Goal: Contribute content: Contribute content

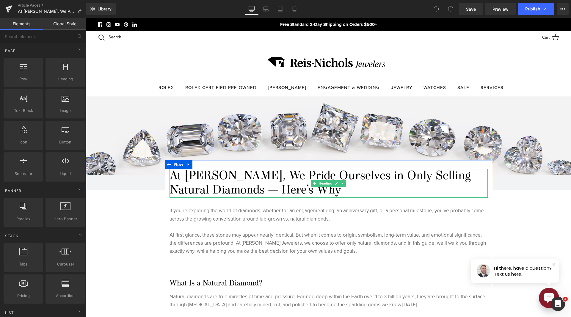
click at [226, 184] on h1 "At [PERSON_NAME], We Pride Ourselves in Only Selling Natural Diamonds — Here’s …" at bounding box center [328, 183] width 318 height 29
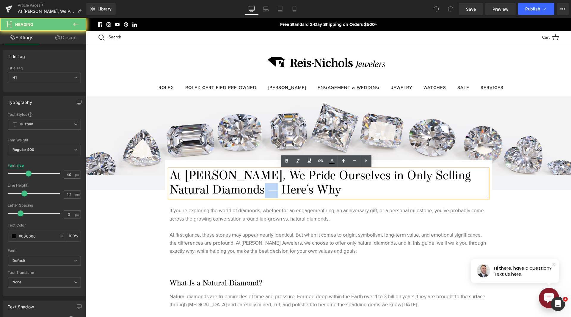
click at [226, 184] on h1 "At [PERSON_NAME], We Pride Ourselves in Only Selling Natural Diamonds — Here’s …" at bounding box center [328, 183] width 318 height 29
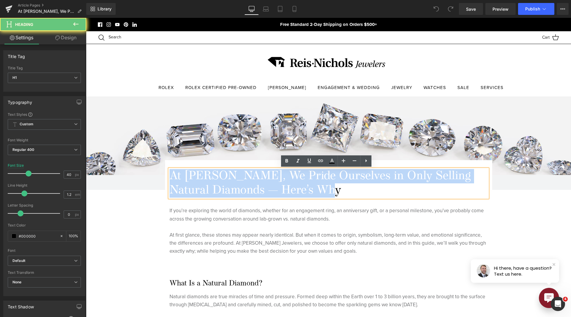
click at [226, 184] on h1 "At [PERSON_NAME], We Pride Ourselves in Only Selling Natural Diamonds — Here’s …" at bounding box center [328, 183] width 318 height 29
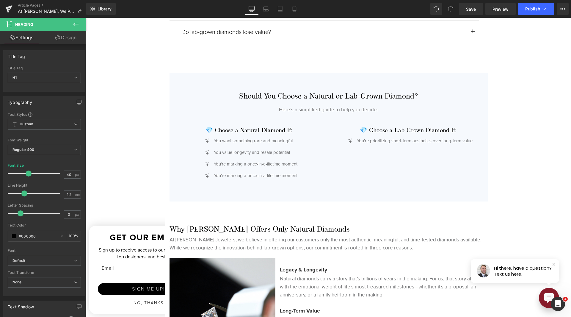
scroll to position [1159, 0]
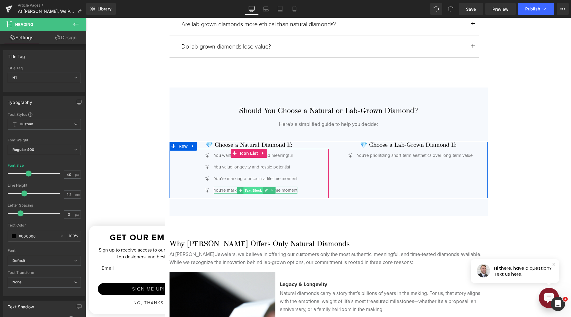
click at [248, 190] on span "Text Block" at bounding box center [253, 190] width 20 height 7
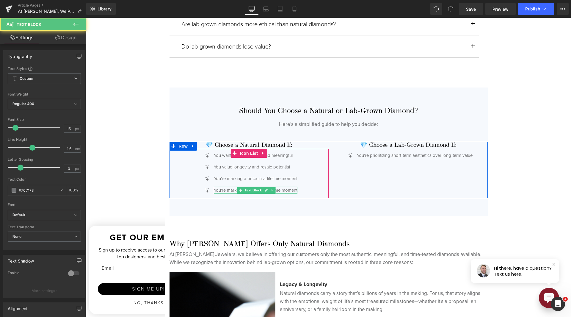
click at [216, 191] on p "You’re marking a once-in-a-lifetime moment" at bounding box center [256, 189] width 84 height 7
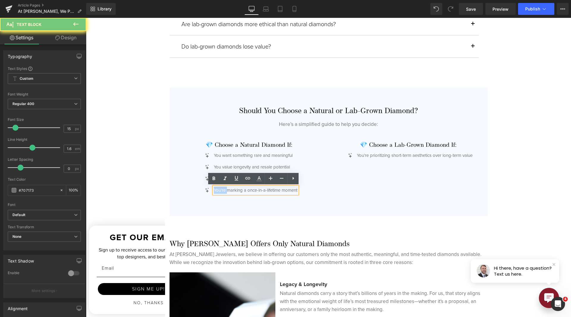
click at [216, 191] on p "You’re marking a once-in-a-lifetime moment" at bounding box center [256, 189] width 84 height 7
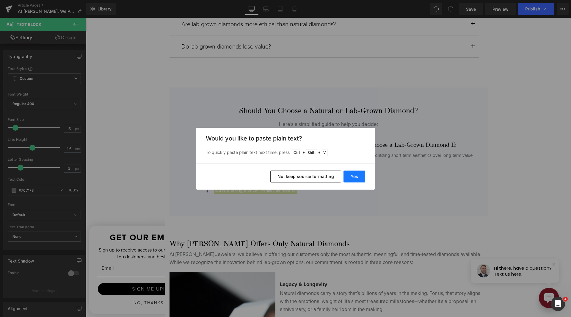
click at [357, 176] on button "Yes" at bounding box center [354, 176] width 22 height 12
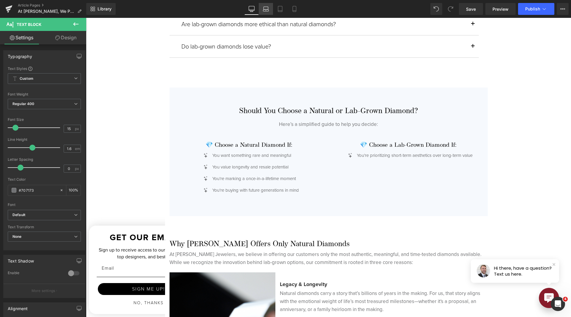
click at [266, 6] on icon at bounding box center [266, 9] width 6 height 6
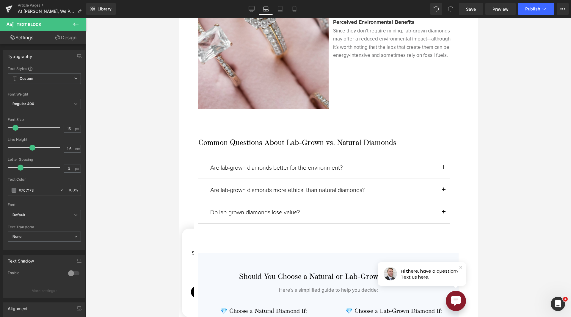
scroll to position [1383, 0]
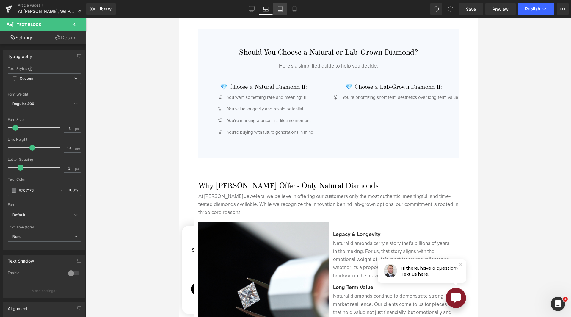
click at [281, 12] on link "Tablet" at bounding box center [280, 9] width 14 height 12
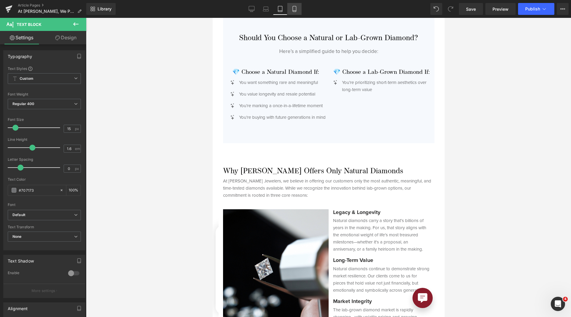
click at [290, 12] on link "Mobile" at bounding box center [294, 9] width 14 height 12
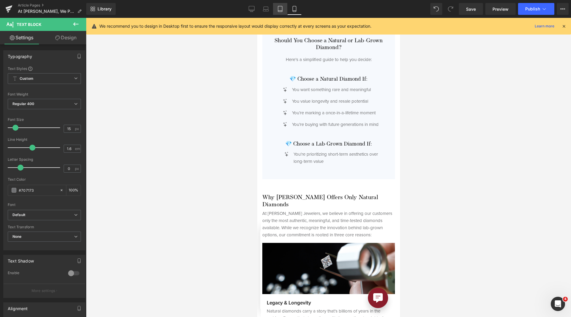
click at [276, 13] on link "Tablet" at bounding box center [280, 9] width 14 height 12
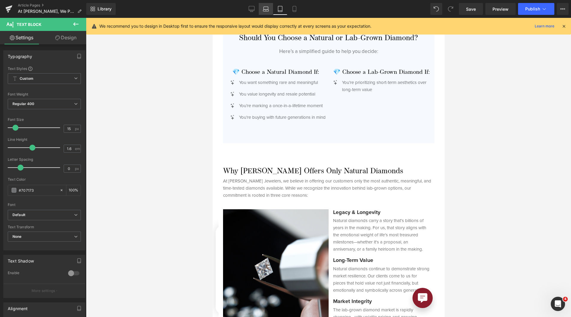
click at [266, 12] on link "Laptop" at bounding box center [266, 9] width 14 height 12
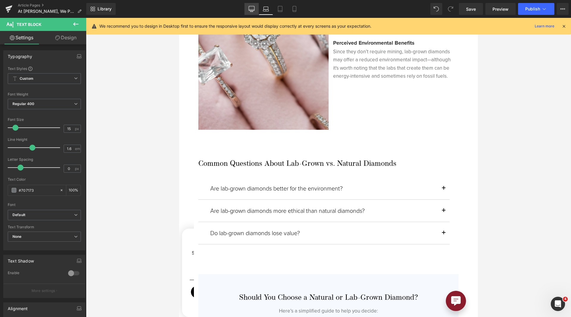
scroll to position [1383, 0]
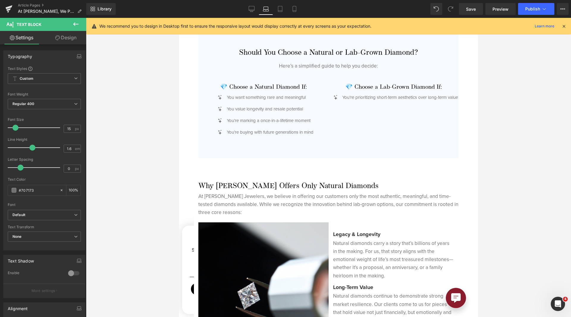
click at [244, 10] on div "Library Laptop Desktop Laptop Tablet Mobile Save Preview Publish Scheduled View…" at bounding box center [328, 9] width 484 height 12
click at [246, 9] on link "Desktop" at bounding box center [251, 9] width 14 height 12
type input "100"
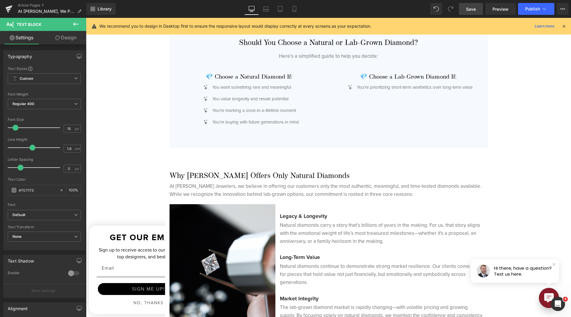
click at [467, 8] on span "Save" at bounding box center [471, 9] width 10 height 6
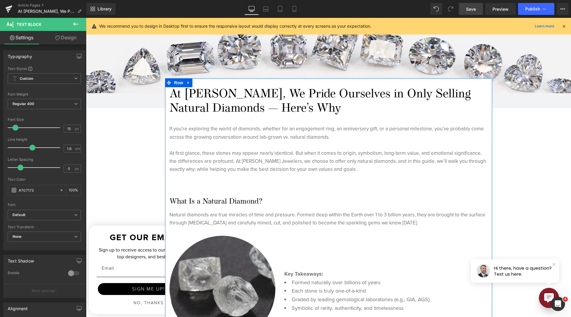
scroll to position [38, 0]
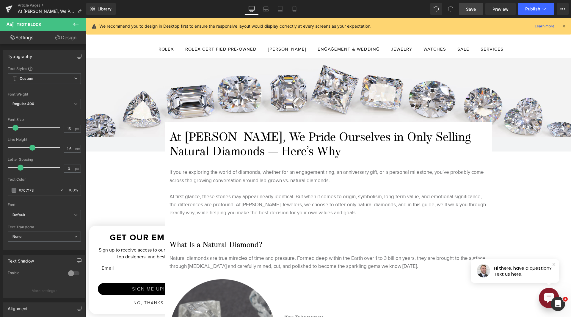
click at [251, 145] on h1 "At [PERSON_NAME], We Pride Ourselves in Only Selling Natural Diamonds — Here’s …" at bounding box center [328, 144] width 318 height 29
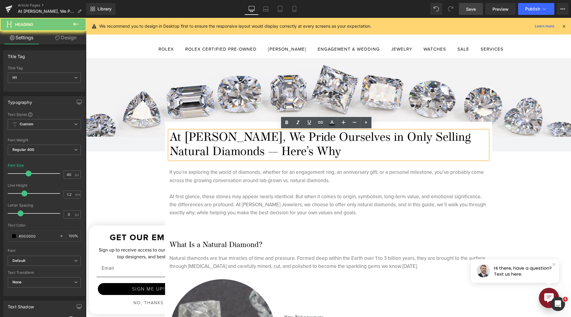
click at [251, 145] on h1 "At [PERSON_NAME], We Pride Ourselves in Only Selling Natural Diamonds — Here’s …" at bounding box center [328, 144] width 318 height 29
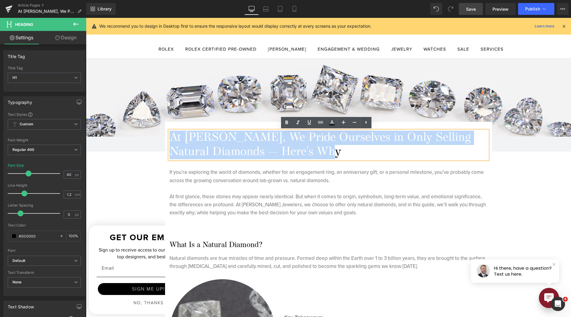
paste div
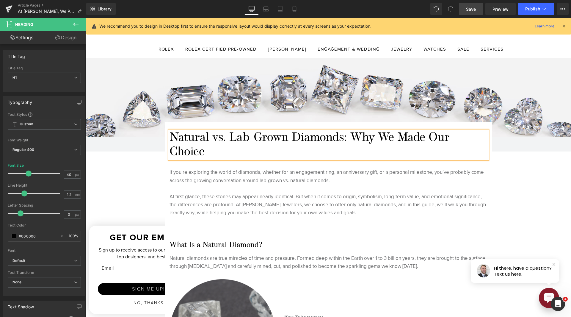
click at [467, 12] on link "Save" at bounding box center [471, 9] width 24 height 12
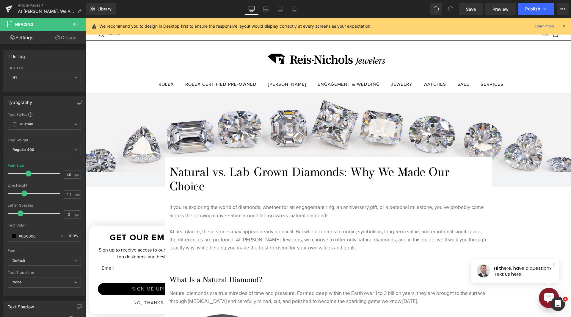
scroll to position [0, 0]
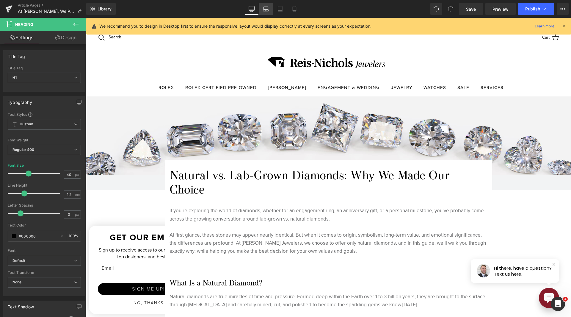
click at [272, 9] on link "Laptop" at bounding box center [266, 9] width 14 height 12
type input "100"
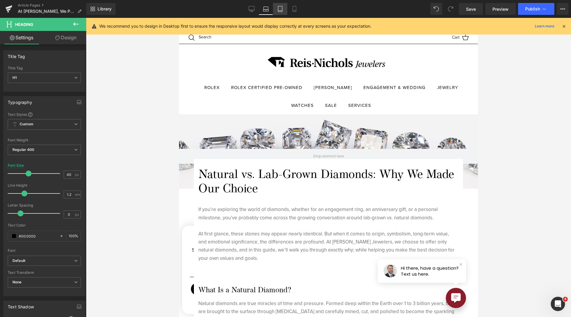
click at [276, 9] on link "Tablet" at bounding box center [280, 9] width 14 height 12
type input "30"
type input "100"
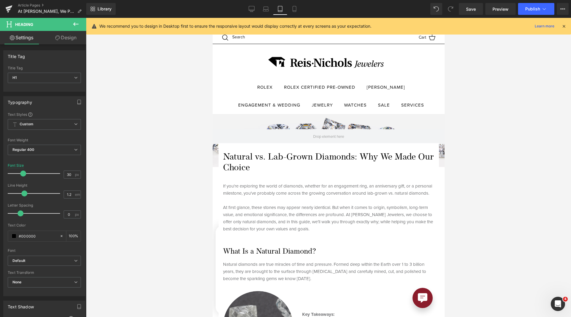
click at [287, 10] on link "Tablet" at bounding box center [280, 9] width 14 height 12
click at [292, 11] on icon at bounding box center [294, 9] width 6 height 6
type input "25"
type input "100"
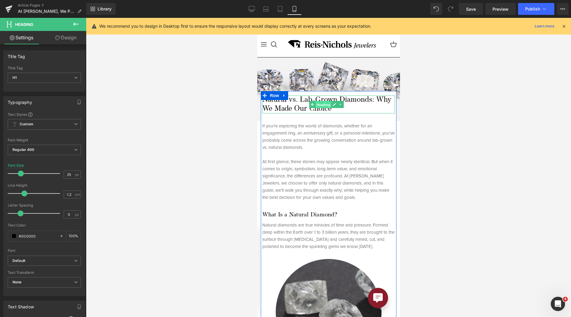
click at [318, 103] on span "Heading" at bounding box center [323, 104] width 16 height 7
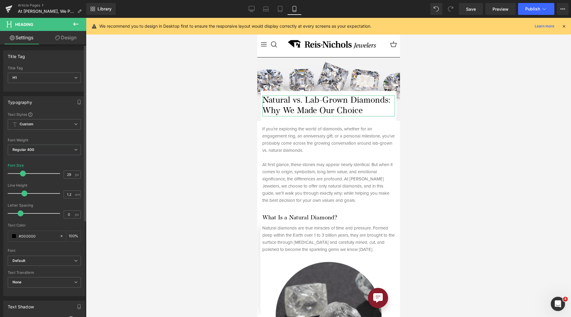
click at [23, 172] on span at bounding box center [23, 173] width 6 height 6
click at [22, 173] on span at bounding box center [22, 173] width 6 height 6
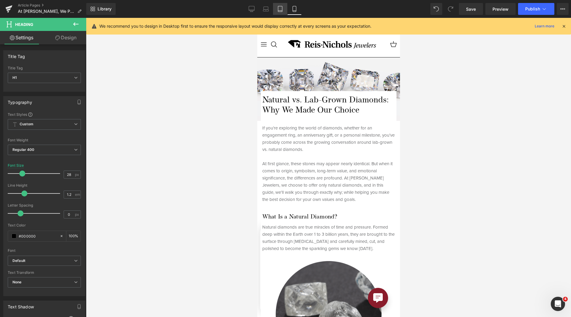
click at [281, 13] on link "Tablet" at bounding box center [280, 9] width 14 height 12
type input "30"
type input "100"
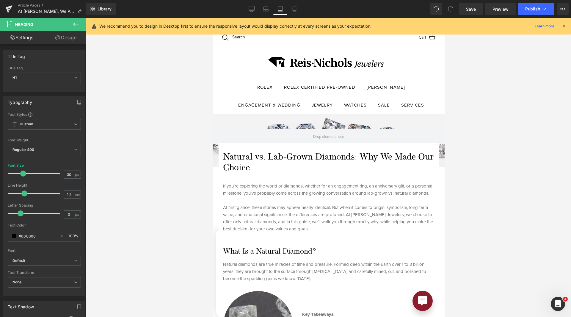
scroll to position [56, 0]
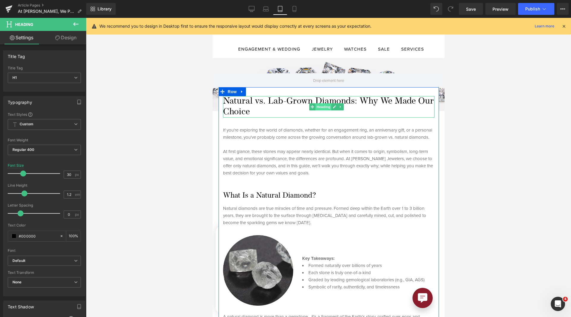
click at [315, 105] on span "Heading" at bounding box center [323, 106] width 16 height 7
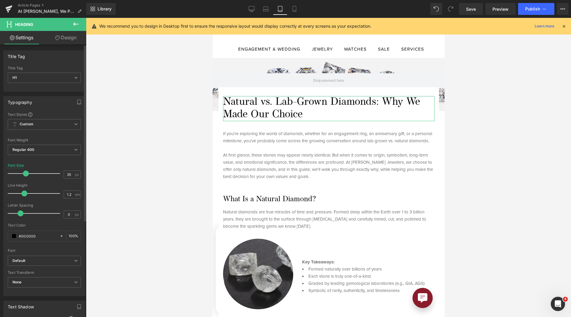
click at [23, 173] on span at bounding box center [26, 173] width 6 height 6
click at [268, 8] on icon at bounding box center [266, 8] width 4 height 3
type input "40"
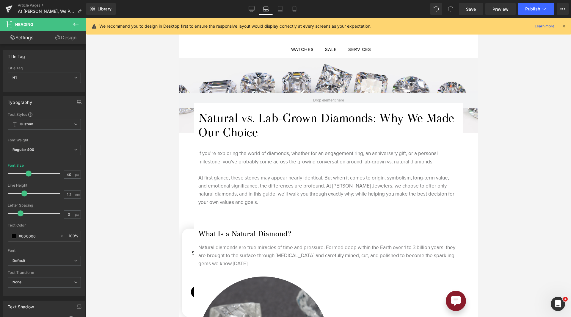
scroll to position [72, 0]
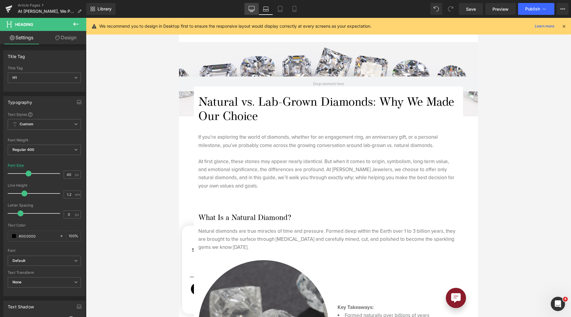
click at [249, 5] on link "Desktop" at bounding box center [251, 9] width 14 height 12
type input "100"
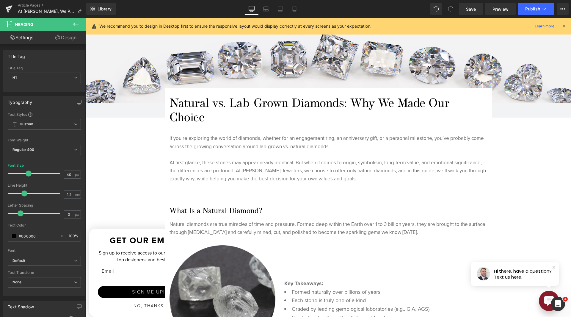
scroll to position [73, 0]
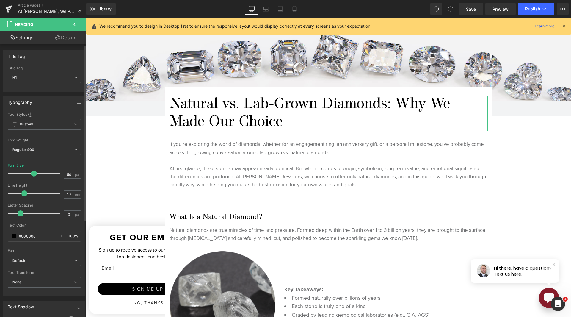
drag, startPoint x: 29, startPoint y: 173, endPoint x: 33, endPoint y: 173, distance: 4.8
click at [33, 173] on span at bounding box center [34, 173] width 6 height 6
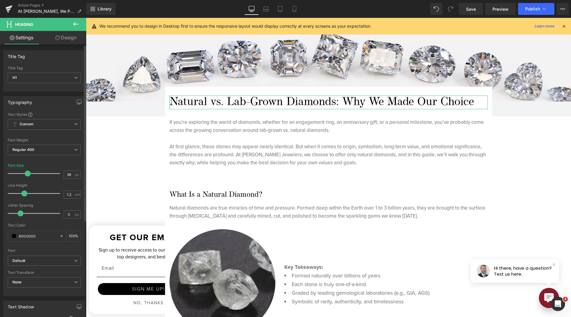
drag, startPoint x: 31, startPoint y: 174, endPoint x: 25, endPoint y: 175, distance: 6.4
click at [25, 175] on span at bounding box center [28, 173] width 6 height 6
click at [263, 11] on icon at bounding box center [266, 11] width 6 height 2
type input "40"
type input "100"
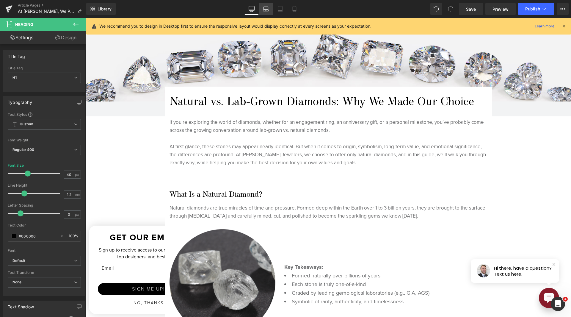
scroll to position [72, 0]
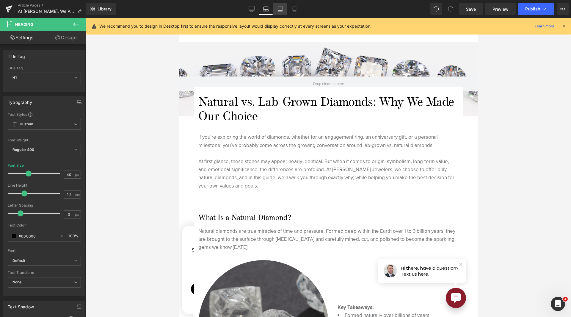
click at [281, 10] on icon at bounding box center [280, 9] width 6 height 6
type input "35"
type input "100"
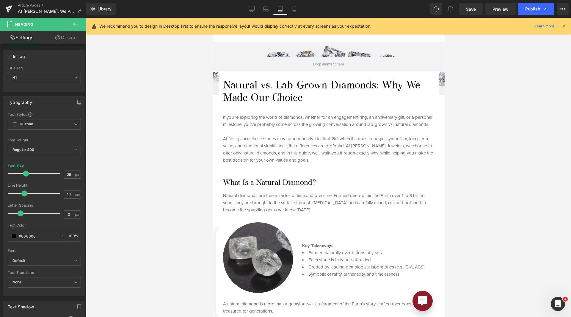
scroll to position [56, 0]
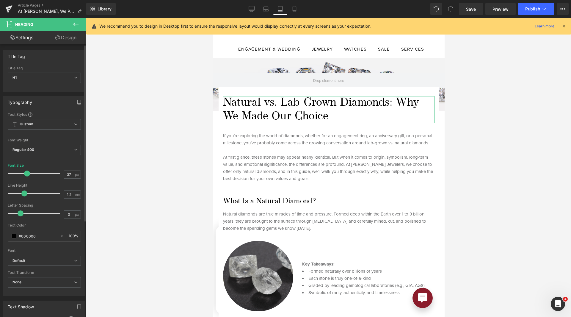
click at [27, 174] on span at bounding box center [27, 173] width 6 height 6
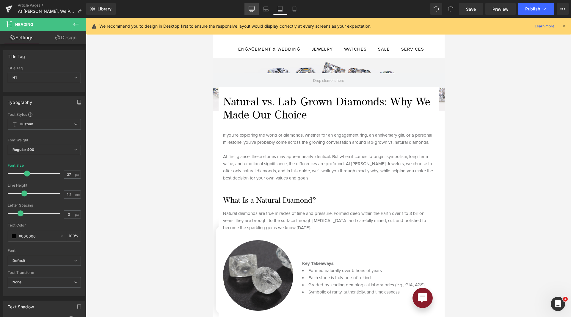
click at [254, 10] on icon at bounding box center [252, 8] width 6 height 4
type input "38"
type input "100"
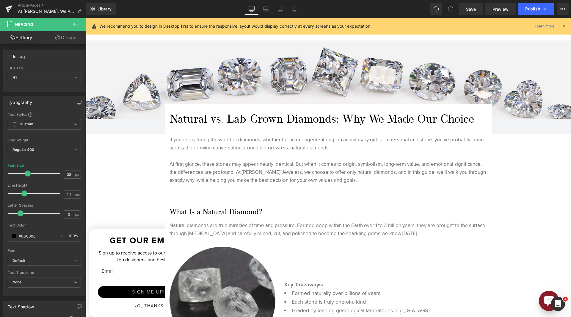
scroll to position [73, 0]
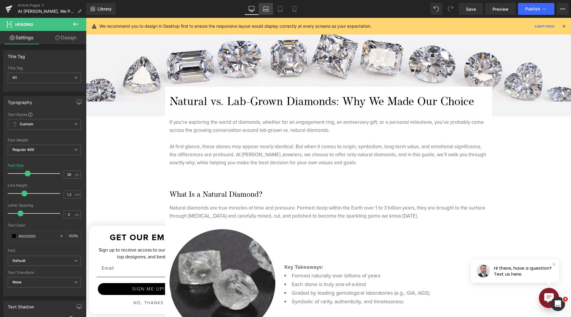
click at [267, 9] on icon at bounding box center [266, 9] width 6 height 6
type input "40"
type input "100"
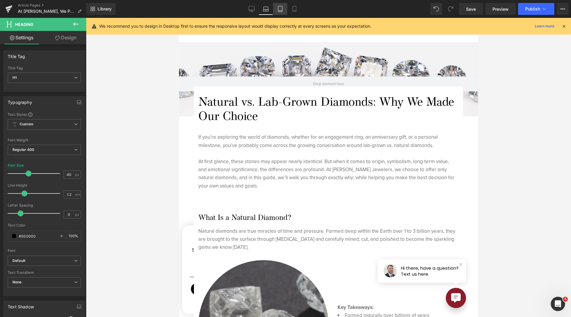
click at [277, 10] on link "Tablet" at bounding box center [280, 9] width 14 height 12
type input "37"
type input "100"
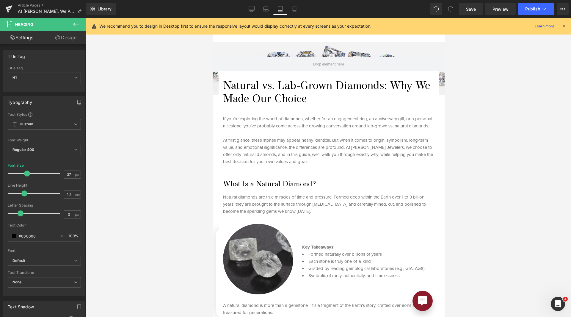
scroll to position [56, 0]
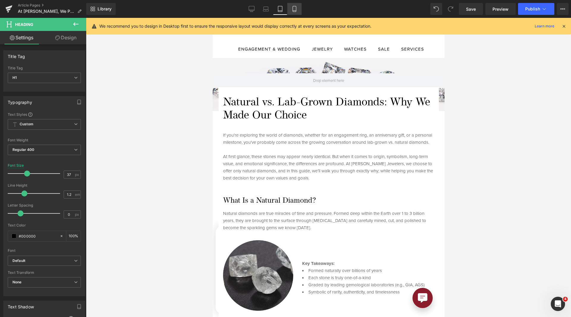
click at [289, 12] on link "Mobile" at bounding box center [294, 9] width 14 height 12
type input "28"
type input "100"
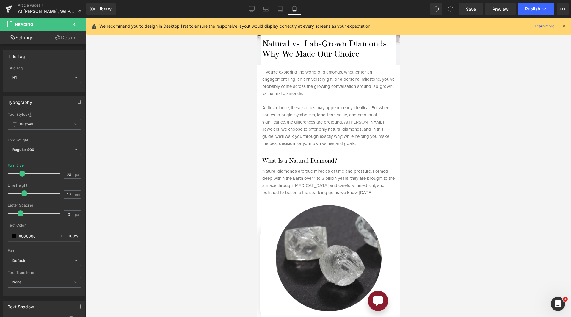
scroll to position [0, 0]
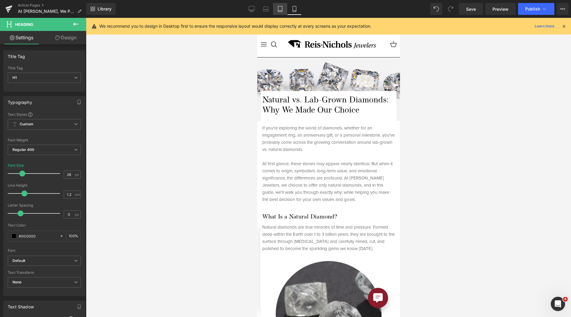
click at [275, 12] on link "Tablet" at bounding box center [280, 9] width 14 height 12
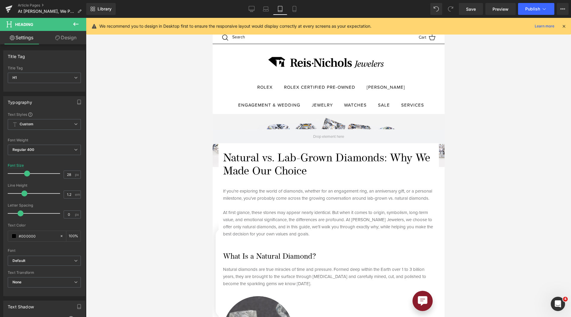
type input "37"
type input "100"
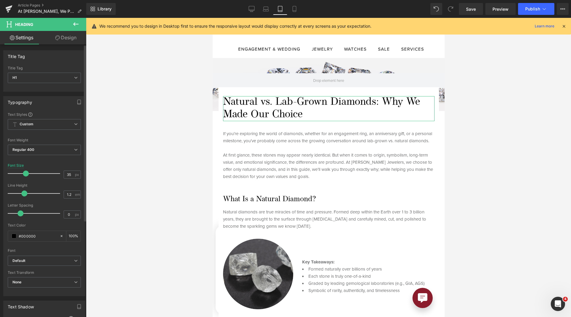
click at [24, 175] on span at bounding box center [26, 173] width 6 height 6
click at [265, 6] on icon at bounding box center [266, 9] width 6 height 6
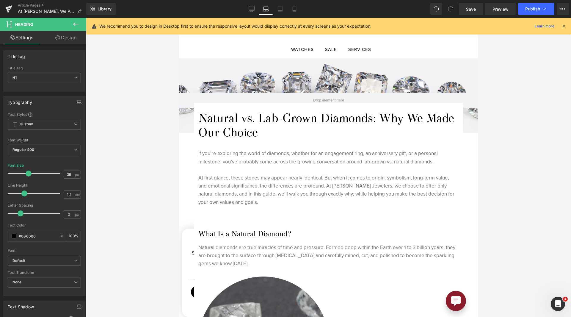
type input "40"
type input "100"
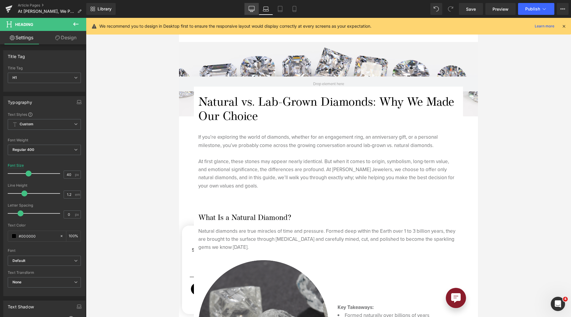
click at [254, 10] on icon at bounding box center [252, 8] width 6 height 4
type input "38"
type input "100"
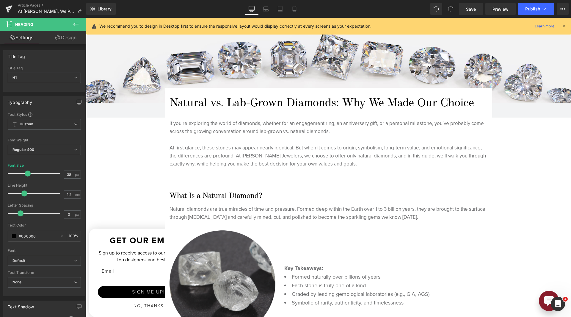
scroll to position [73, 0]
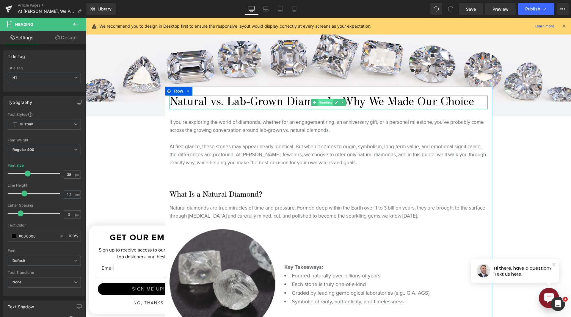
click at [324, 105] on span "Heading" at bounding box center [325, 102] width 16 height 7
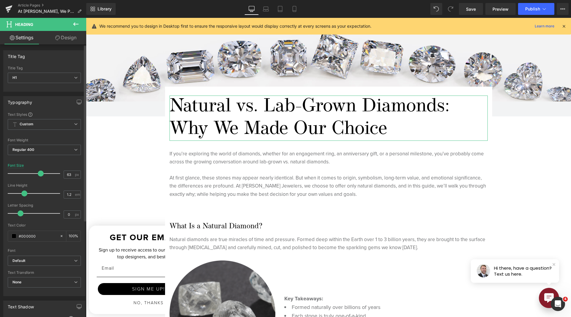
type input "64"
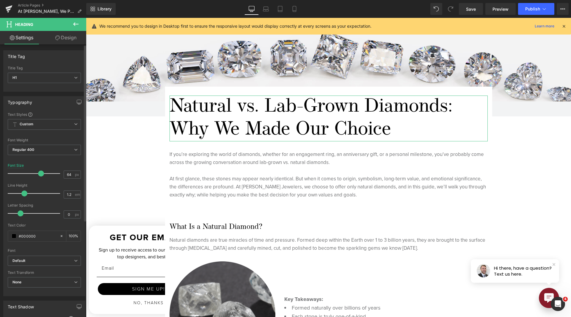
drag, startPoint x: 27, startPoint y: 174, endPoint x: 40, endPoint y: 175, distance: 13.1
click at [40, 175] on span at bounding box center [41, 173] width 6 height 6
click at [469, 8] on span "Save" at bounding box center [471, 9] width 10 height 6
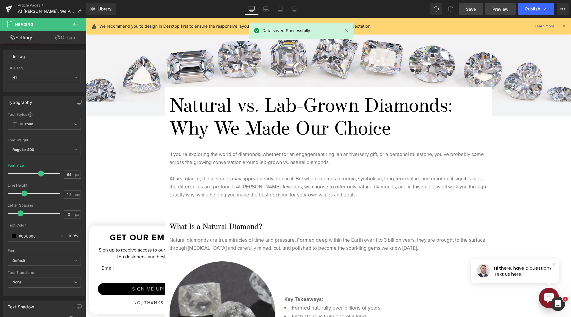
click at [501, 13] on link "Preview" at bounding box center [500, 9] width 30 height 12
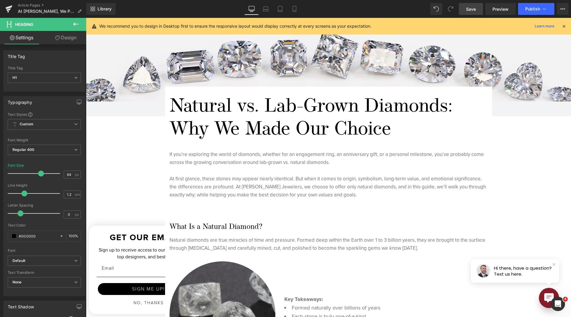
click at [468, 9] on span "Save" at bounding box center [471, 9] width 10 height 6
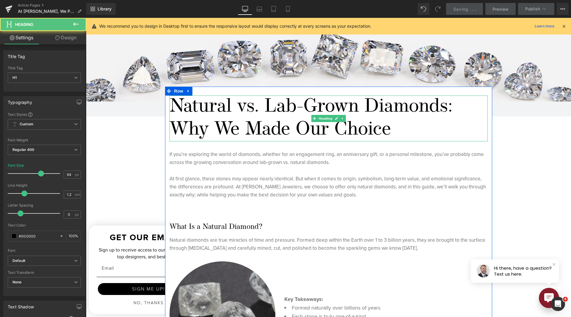
click at [274, 103] on h1 "Natural vs. Lab-Grown Diamonds: Why We Made Our Choice" at bounding box center [328, 118] width 318 height 46
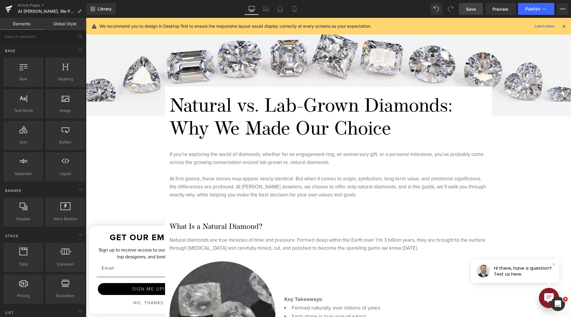
click at [86, 18] on div "264px" at bounding box center [86, 18] width 0 height 0
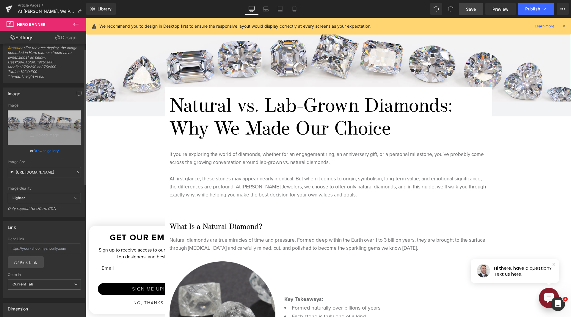
scroll to position [0, 0]
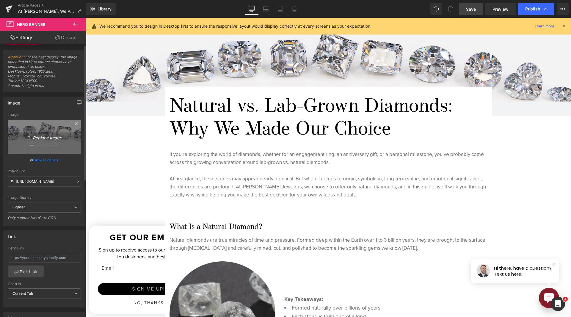
click at [55, 127] on link "Replace Image" at bounding box center [44, 136] width 73 height 34
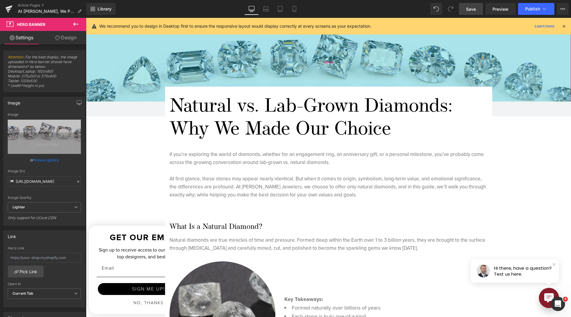
click at [446, 56] on div "264px" at bounding box center [328, 62] width 485 height 78
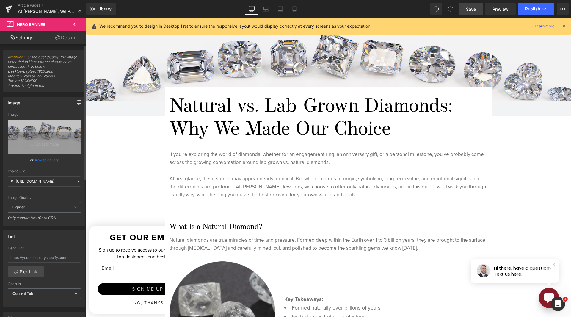
click at [74, 103] on button "button" at bounding box center [79, 102] width 10 height 11
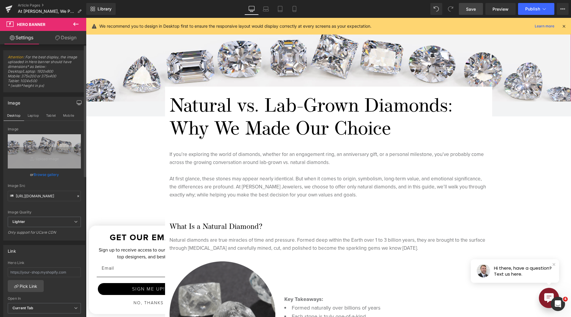
click at [77, 103] on icon "button" at bounding box center [79, 102] width 5 height 5
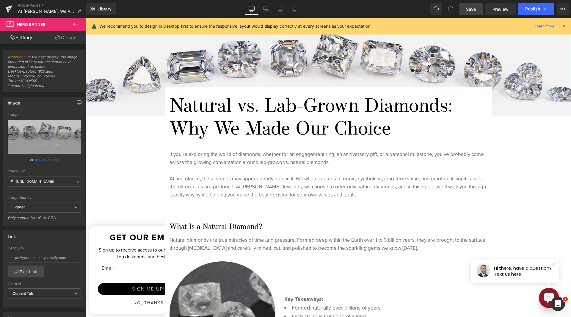
click at [76, 38] on link "Design" at bounding box center [65, 37] width 43 height 13
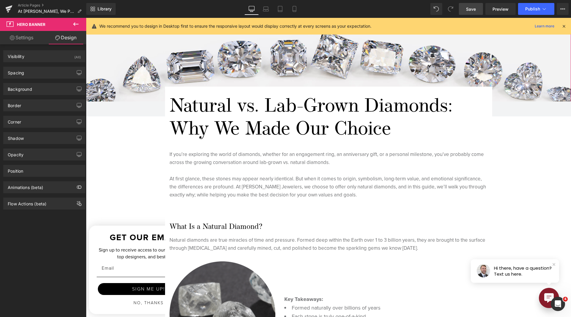
click at [23, 40] on link "Settings" at bounding box center [21, 37] width 43 height 13
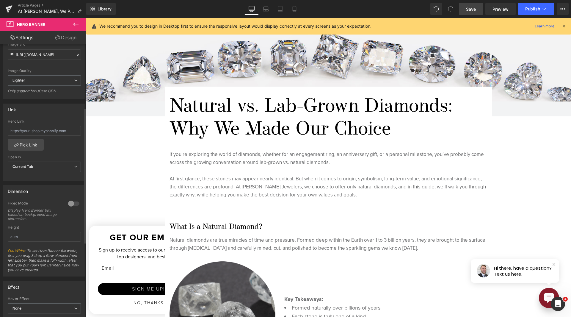
scroll to position [208, 0]
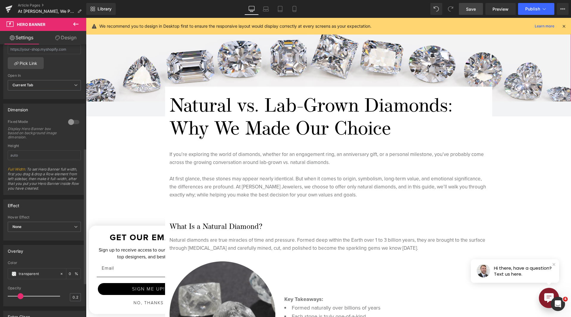
click at [74, 120] on div at bounding box center [74, 122] width 14 height 10
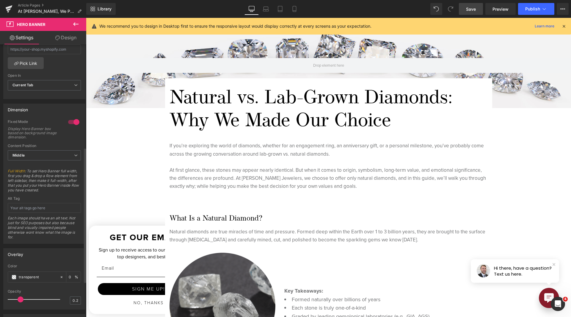
click at [74, 120] on div at bounding box center [74, 122] width 14 height 10
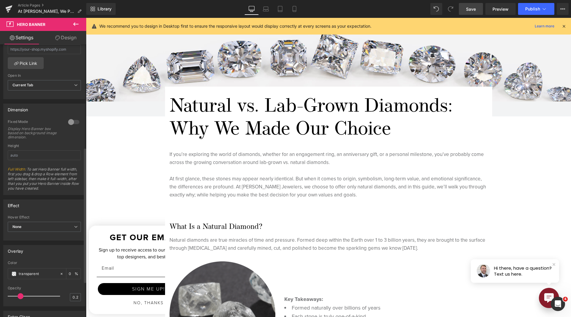
click at [74, 120] on div at bounding box center [74, 122] width 14 height 10
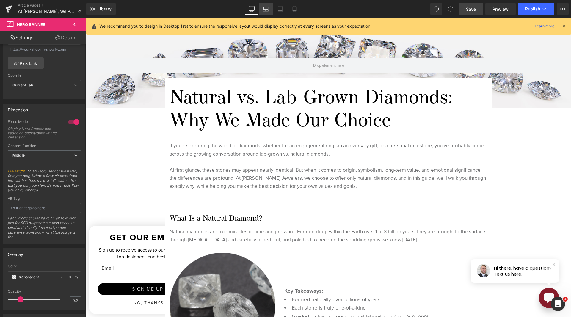
click at [269, 11] on link "Laptop" at bounding box center [266, 9] width 14 height 12
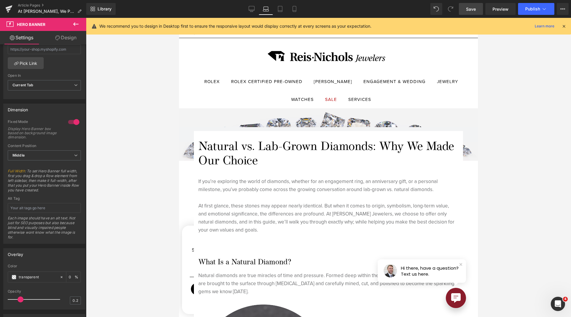
scroll to position [0, 0]
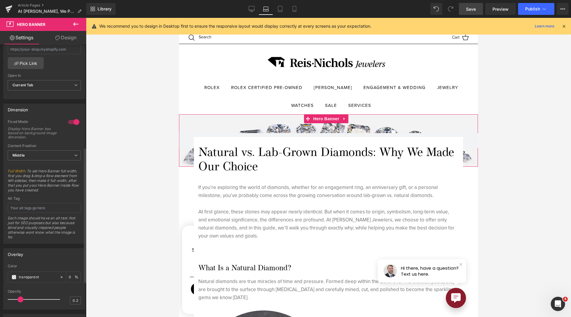
click at [72, 124] on div at bounding box center [74, 122] width 14 height 10
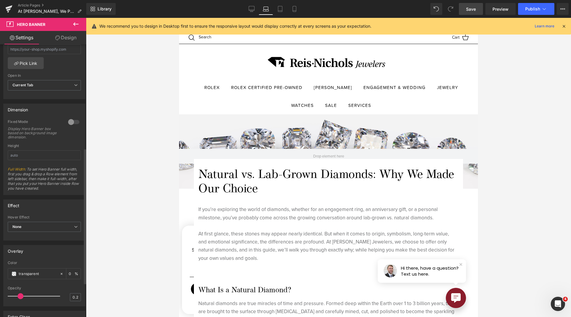
click at [72, 124] on div at bounding box center [74, 122] width 14 height 10
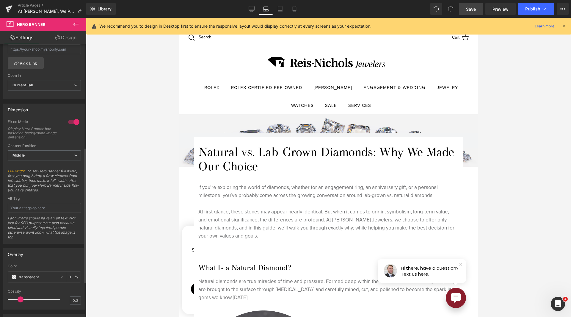
click at [72, 124] on div at bounding box center [74, 122] width 14 height 10
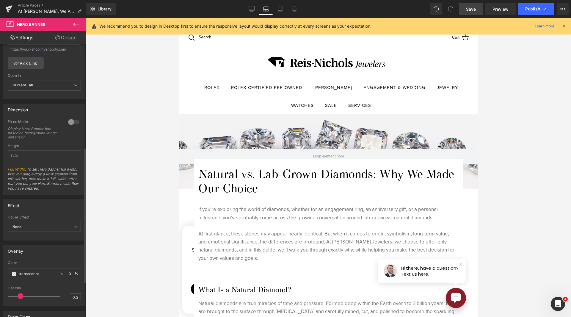
click at [72, 124] on div at bounding box center [74, 122] width 14 height 10
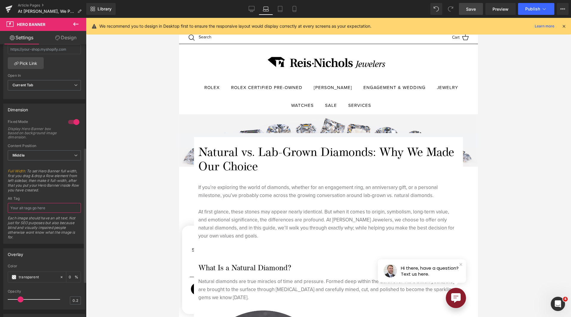
click at [58, 208] on input "text" at bounding box center [44, 208] width 73 height 10
type input "R"
type input "Diamonds of various shapes laid out."
click at [246, 7] on link "Desktop" at bounding box center [251, 9] width 14 height 12
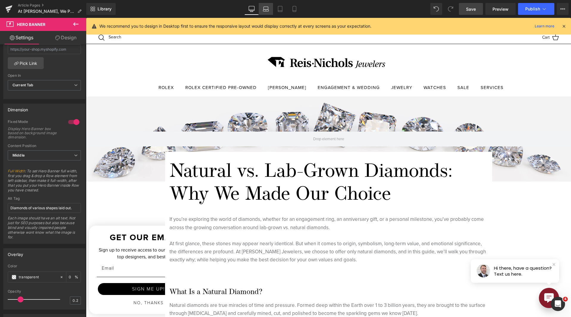
click at [273, 12] on link "Laptop" at bounding box center [266, 9] width 14 height 12
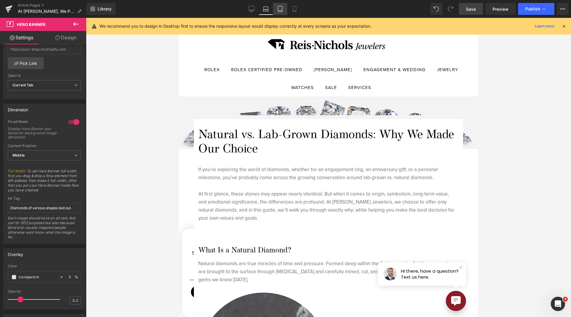
click at [281, 11] on icon at bounding box center [280, 9] width 6 height 6
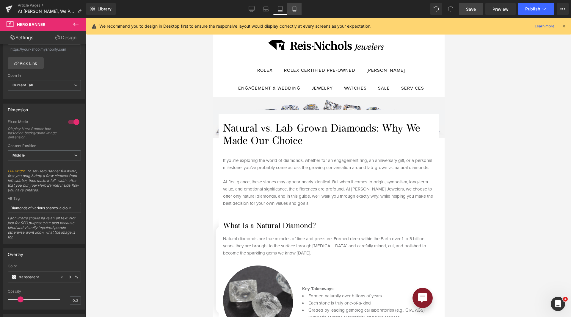
click at [293, 10] on icon at bounding box center [294, 9] width 6 height 6
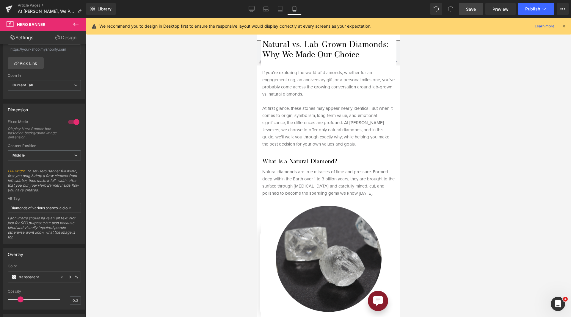
scroll to position [0, 0]
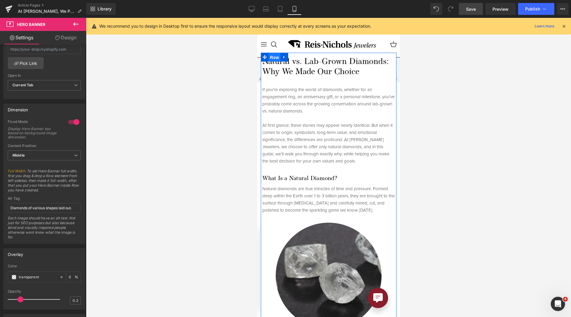
drag, startPoint x: 273, startPoint y: 57, endPoint x: 388, endPoint y: 63, distance: 114.9
click at [273, 57] on span "Row" at bounding box center [274, 57] width 12 height 9
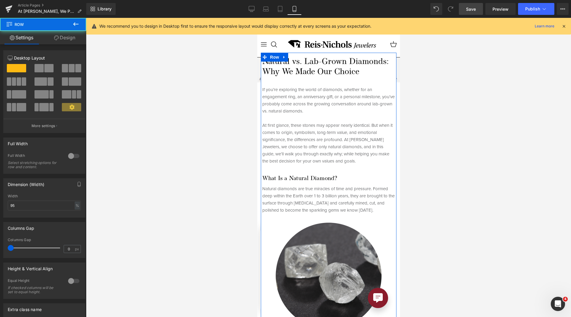
click at [79, 39] on link "Design" at bounding box center [64, 37] width 43 height 13
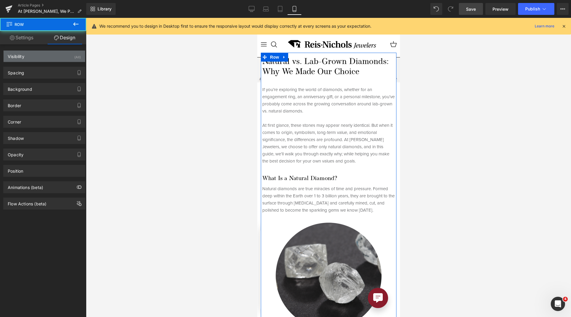
type input "-100"
type input "100"
type input "0"
type input "5"
type input "10"
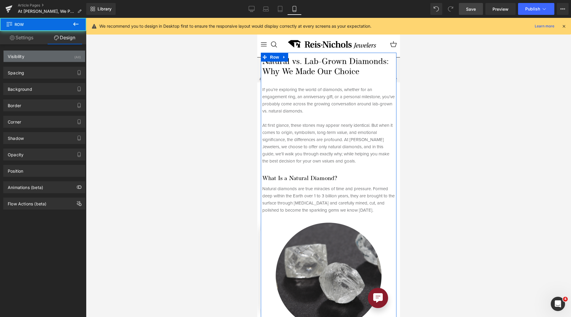
type input "5"
click at [54, 57] on div "Visibility (All)" at bounding box center [44, 56] width 81 height 11
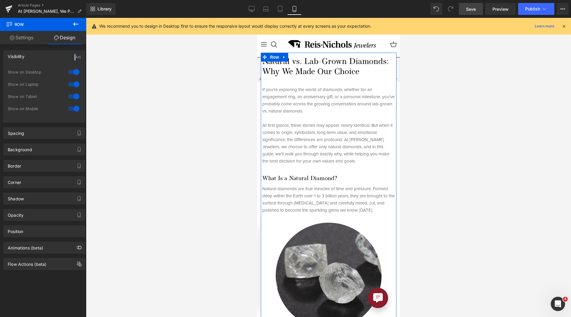
click at [54, 57] on div "Visibility (All)" at bounding box center [44, 56] width 81 height 11
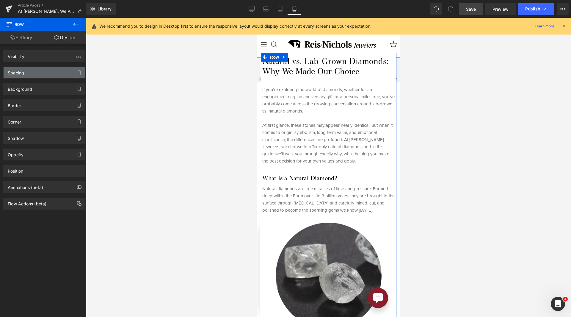
click at [46, 76] on div "Spacing" at bounding box center [44, 72] width 81 height 11
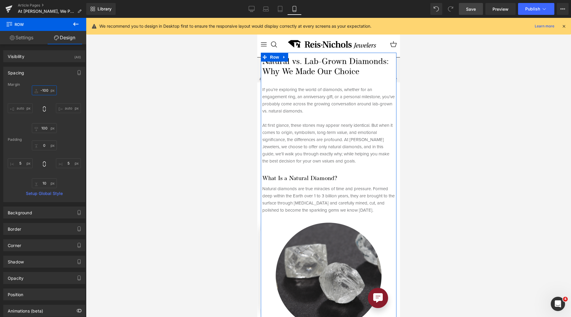
click at [44, 89] on input "-100" at bounding box center [44, 90] width 25 height 10
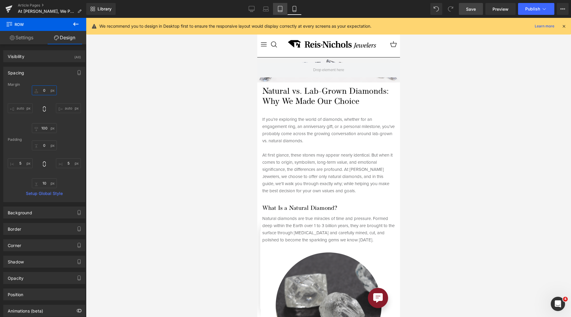
type input "0"
click at [282, 10] on icon at bounding box center [280, 9] width 6 height 6
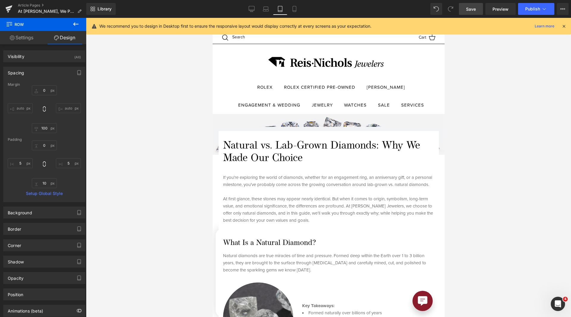
scroll to position [48, 0]
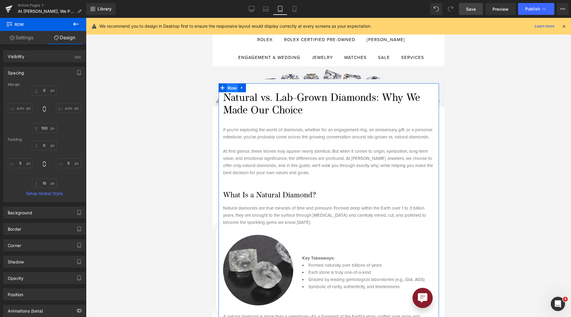
click at [228, 86] on span "Row" at bounding box center [232, 88] width 12 height 9
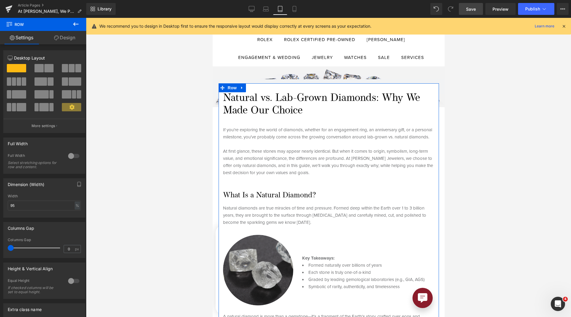
click at [62, 40] on link "Design" at bounding box center [64, 37] width 43 height 13
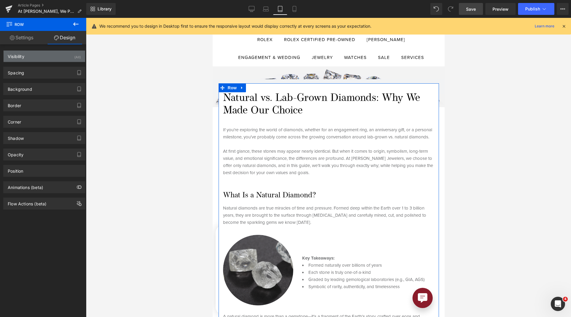
click at [32, 59] on div "Visibility (All)" at bounding box center [44, 56] width 81 height 11
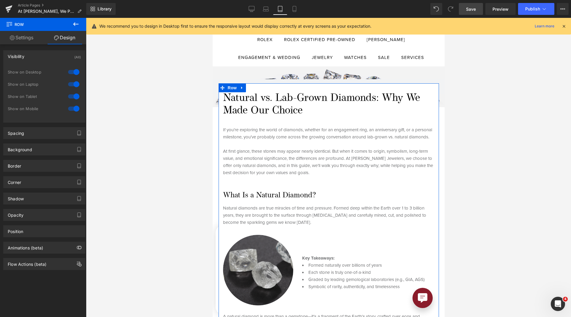
click at [32, 58] on div "Visibility (All)" at bounding box center [44, 56] width 81 height 11
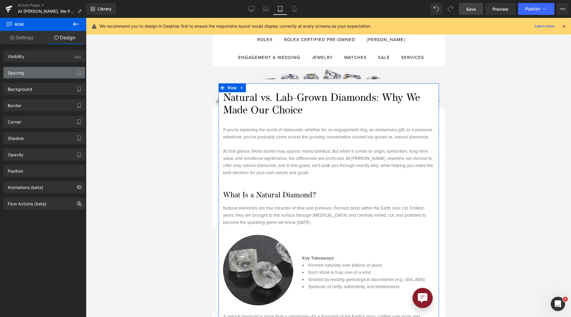
click at [32, 72] on div "Spacing" at bounding box center [44, 72] width 81 height 11
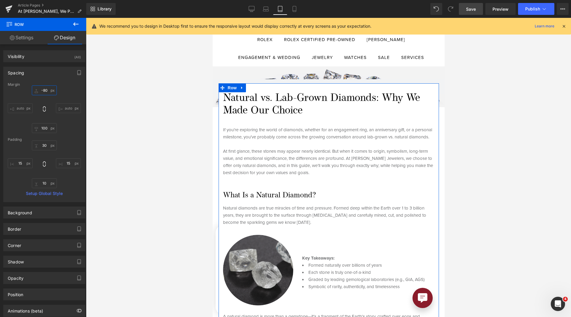
click at [43, 92] on input "-80" at bounding box center [44, 90] width 25 height 10
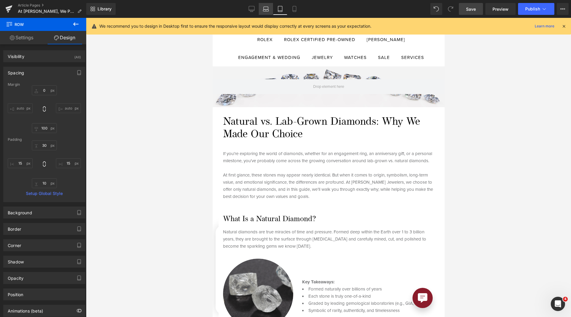
click at [265, 9] on icon at bounding box center [266, 9] width 6 height 6
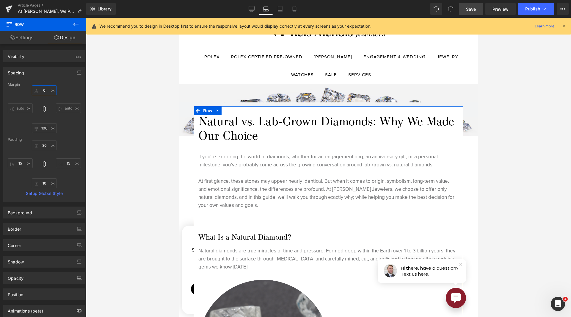
click at [43, 88] on input "0" at bounding box center [44, 90] width 25 height 10
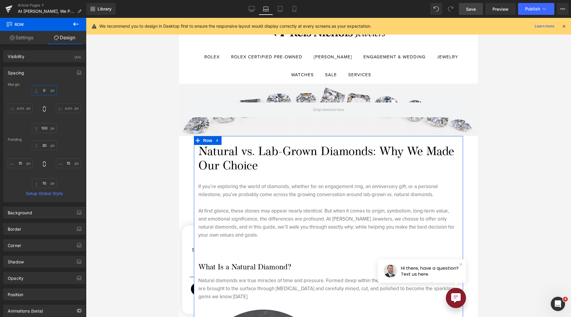
click at [46, 91] on input "0" at bounding box center [44, 90] width 25 height 10
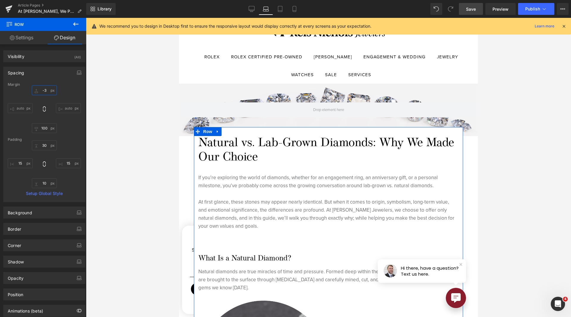
type input "-"
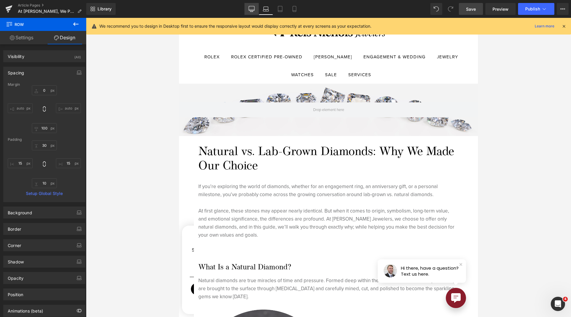
click at [257, 3] on div "Library Laptop Desktop Laptop Tablet Mobile Save Preview Publish Scheduled View…" at bounding box center [328, 9] width 484 height 18
click at [255, 7] on link "Desktop" at bounding box center [251, 9] width 14 height 12
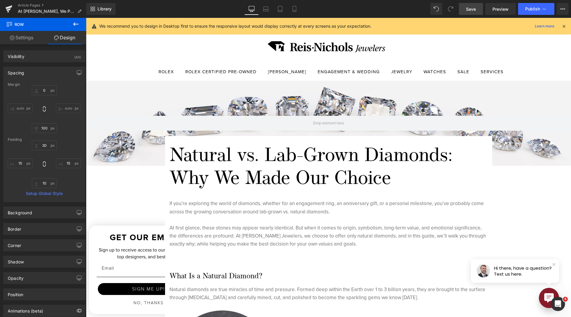
click at [475, 5] on link "Save" at bounding box center [471, 9] width 24 height 12
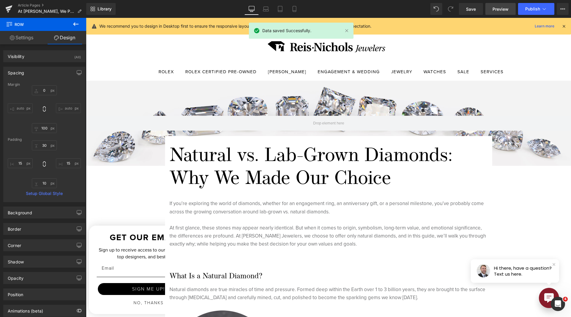
click at [495, 10] on span "Preview" at bounding box center [500, 9] width 16 height 6
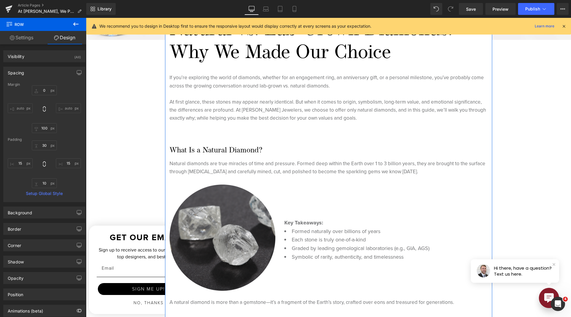
scroll to position [164, 0]
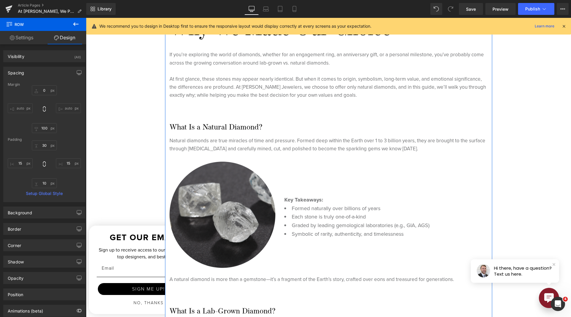
click at [219, 210] on div "Image" at bounding box center [222, 214] width 106 height 106
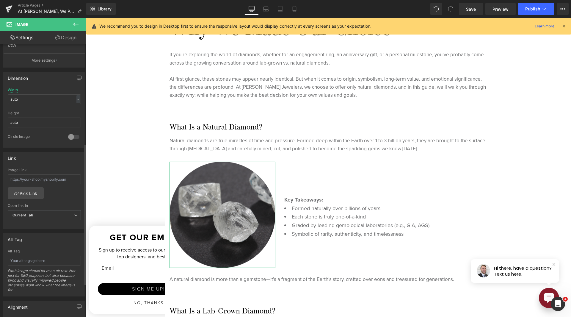
scroll to position [208, 0]
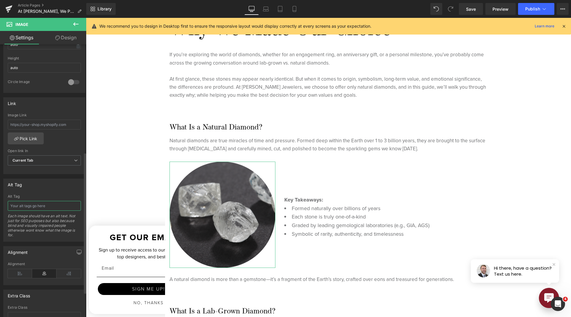
click at [38, 204] on input "text" at bounding box center [44, 206] width 73 height 10
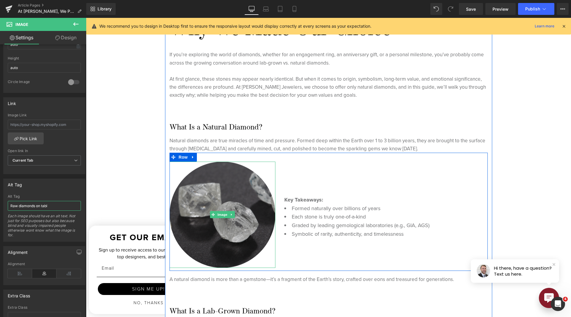
type input "Raw diamonds on table"
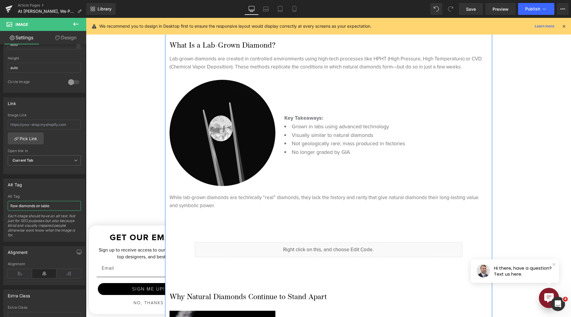
scroll to position [432, 0]
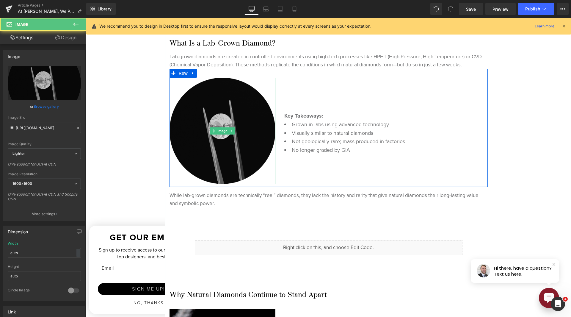
click at [238, 123] on img at bounding box center [222, 131] width 106 height 106
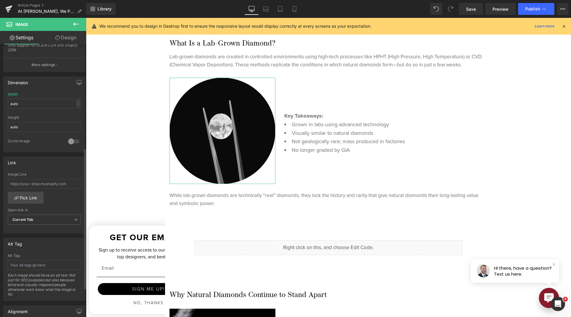
scroll to position [208, 0]
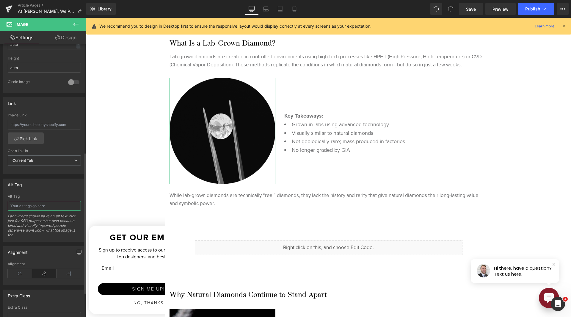
click at [29, 203] on input "text" at bounding box center [44, 206] width 73 height 10
drag, startPoint x: 32, startPoint y: 205, endPoint x: 0, endPoint y: 206, distance: 31.8
click at [0, 206] on div "Alt Tag Alt Tag Cut diamond being held in tweezers Each image should have an al…" at bounding box center [44, 207] width 89 height 67
click at [14, 206] on input "Cut diamond being held in tweezers" at bounding box center [44, 206] width 73 height 10
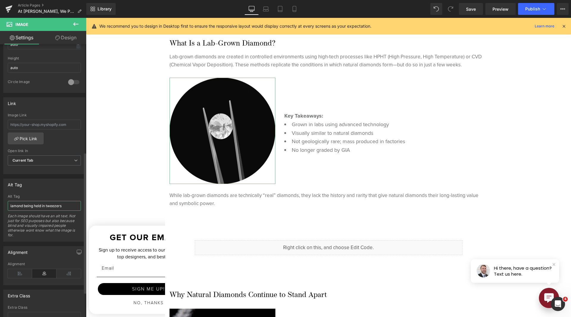
type input "Diamond being held in tweezers"
drag, startPoint x: 50, startPoint y: 209, endPoint x: 0, endPoint y: 210, distance: 50.2
click at [0, 210] on div "Alt Tag Alt Tag Diamond being held in tweezers Each image should have an alt te…" at bounding box center [44, 207] width 89 height 67
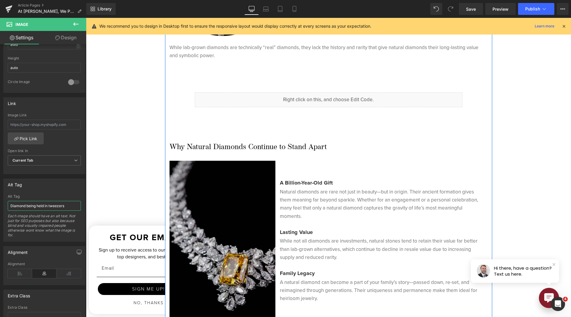
scroll to position [580, 0]
click at [221, 226] on img at bounding box center [222, 239] width 106 height 159
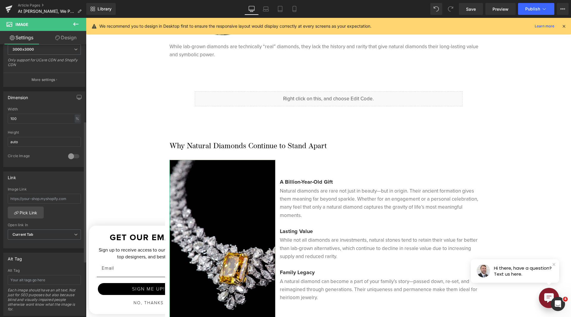
scroll to position [149, 0]
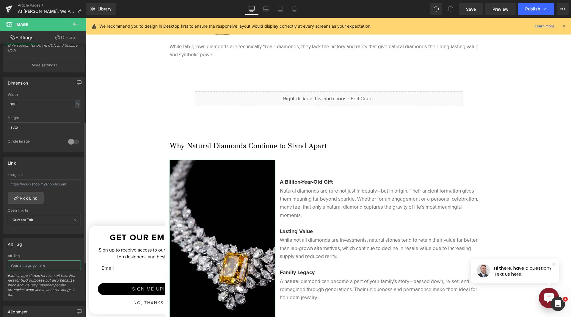
click at [39, 266] on input "text" at bounding box center [44, 265] width 73 height 10
type input "Luxurious diamond necklace on a black background"
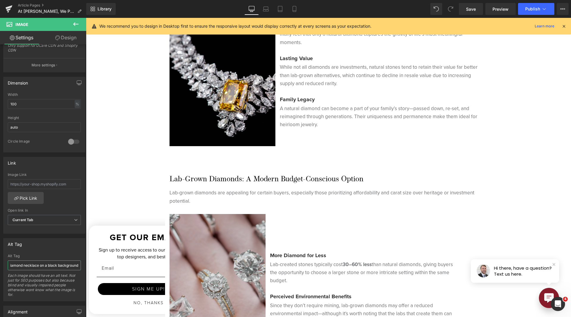
scroll to position [818, 0]
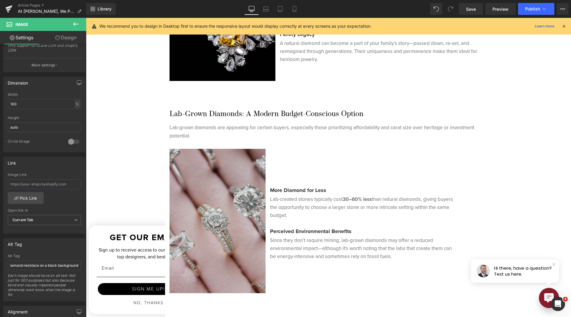
click at [189, 259] on img at bounding box center [217, 221] width 96 height 144
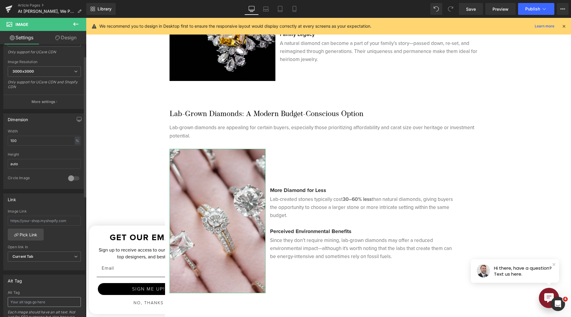
scroll to position [149, 0]
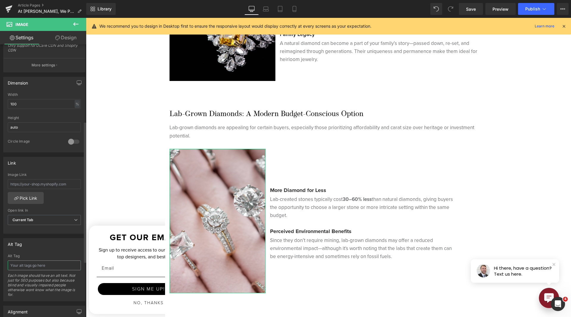
click at [33, 268] on input "text" at bounding box center [44, 265] width 73 height 10
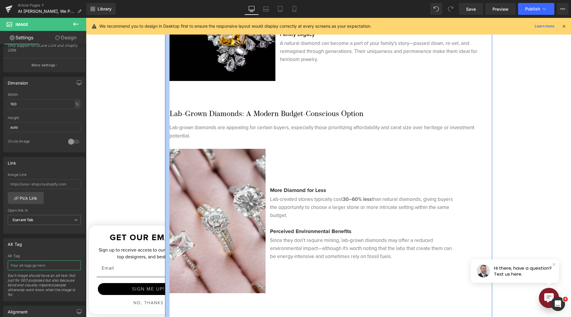
type input "d"
type input "Diamond rings in a ring storage holder"
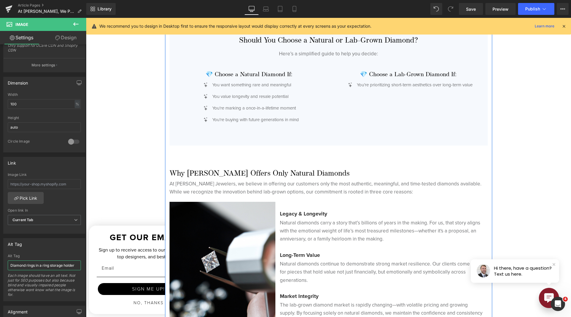
scroll to position [1294, 0]
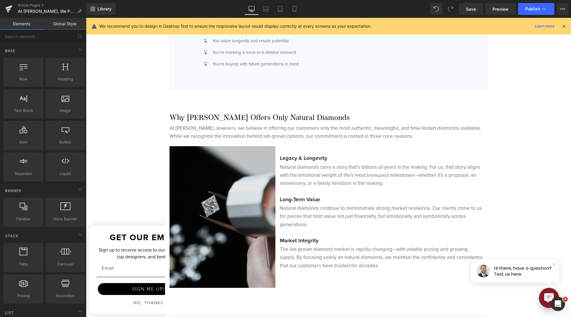
click at [189, 229] on img at bounding box center [222, 216] width 106 height 141
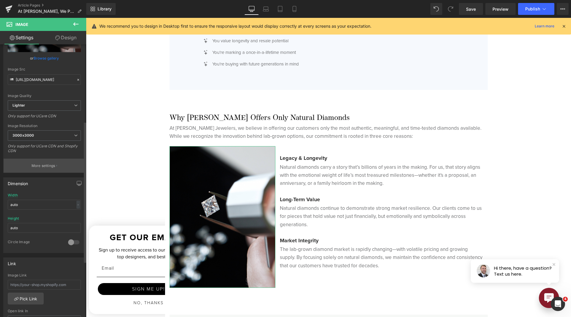
scroll to position [149, 0]
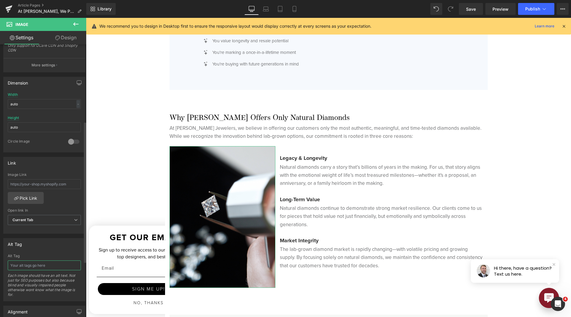
click at [36, 265] on input "text" at bounding box center [44, 265] width 73 height 10
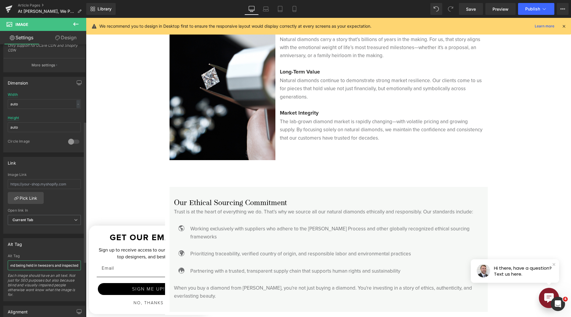
scroll to position [1383, 0]
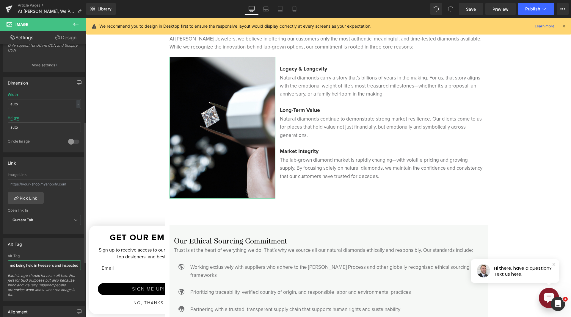
click at [25, 267] on input "Diamond being held in tweezers and inspected" at bounding box center [44, 265] width 73 height 10
type input "Diamond being held in tweezers and inspected"
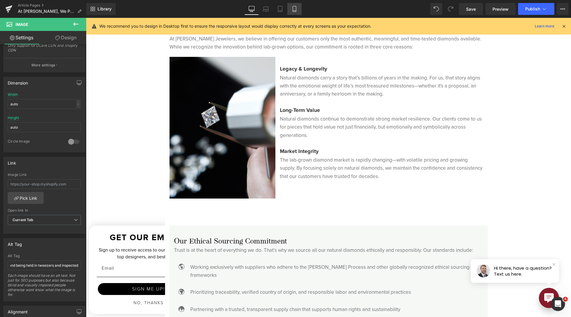
click at [294, 9] on icon at bounding box center [294, 9] width 6 height 6
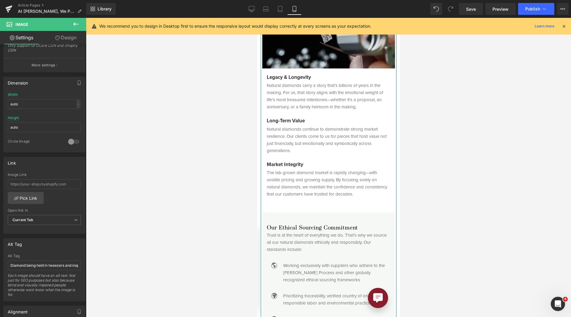
scroll to position [1367, 0]
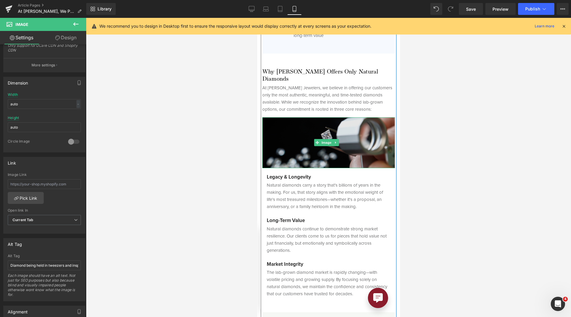
click at [322, 134] on div "Image" at bounding box center [328, 142] width 133 height 51
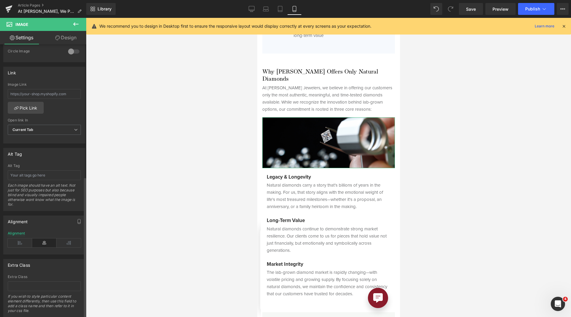
scroll to position [256, 0]
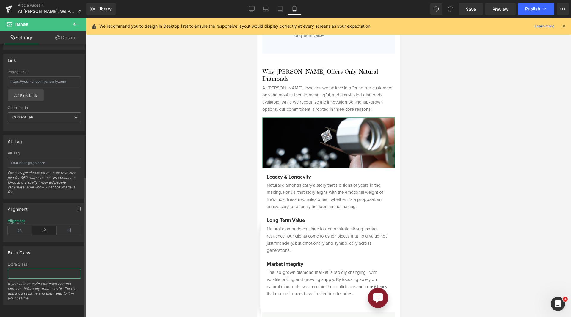
click at [41, 268] on input "text" at bounding box center [44, 273] width 73 height 10
click at [37, 158] on input "text" at bounding box center [44, 163] width 73 height 10
paste input "Diamond being held in tweezers and inspected"
type input "Diamond being held in tweezers and inspected"
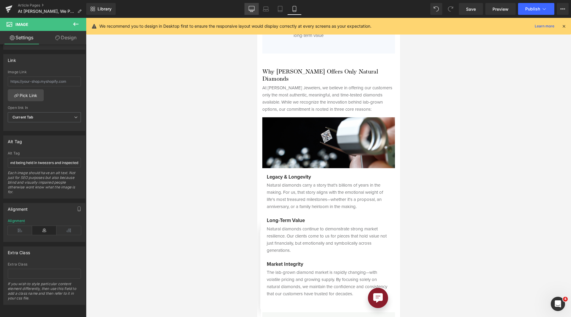
click at [253, 10] on icon at bounding box center [252, 10] width 6 height 0
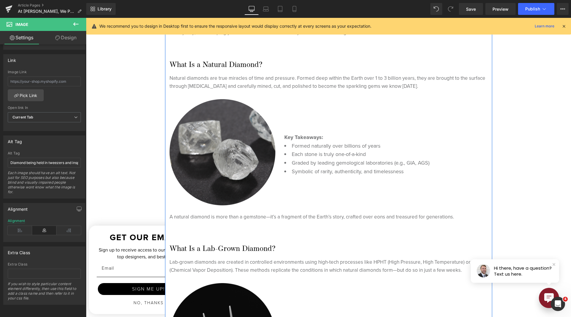
scroll to position [238, 0]
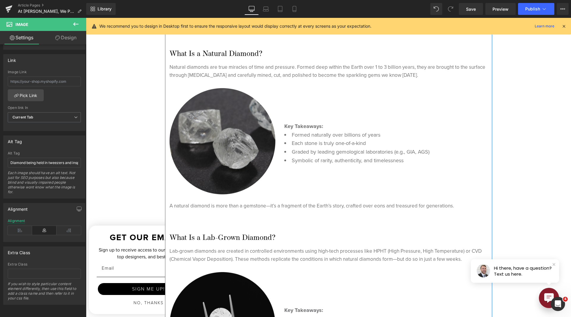
click at [217, 144] on img at bounding box center [222, 141] width 106 height 106
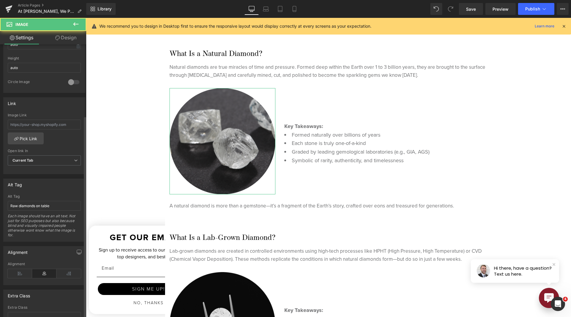
scroll to position [256, 0]
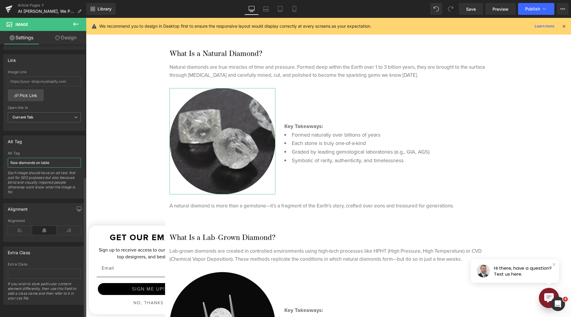
click at [42, 158] on input "Raw diamonds on table" at bounding box center [44, 163] width 73 height 10
click at [298, 7] on link "Mobile" at bounding box center [294, 9] width 14 height 12
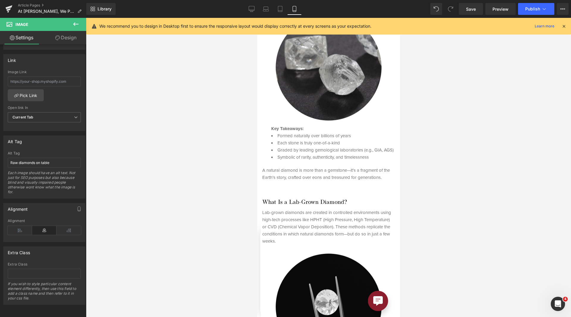
scroll to position [164, 0]
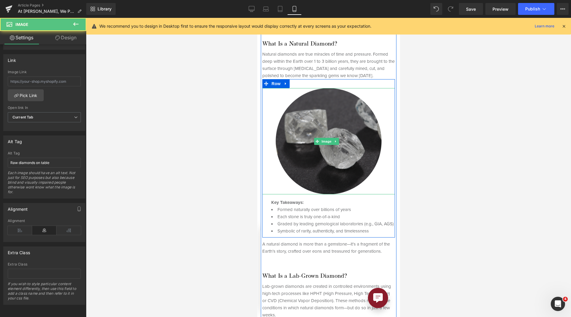
click at [326, 116] on img at bounding box center [328, 141] width 106 height 106
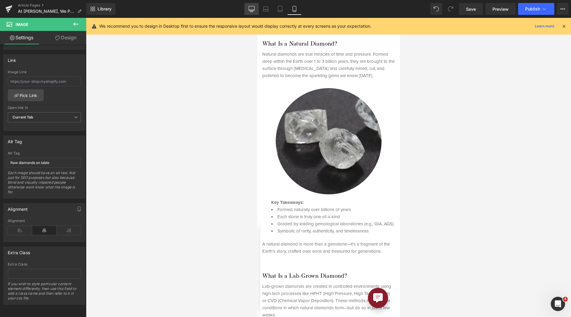
click at [252, 10] on icon at bounding box center [251, 9] width 6 height 6
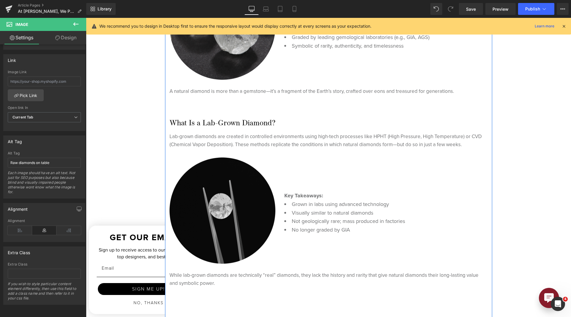
scroll to position [357, 0]
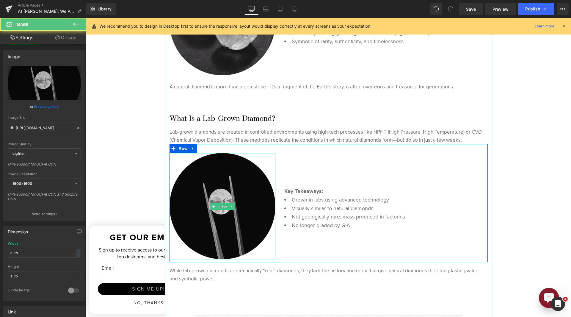
click at [225, 216] on img at bounding box center [222, 206] width 106 height 106
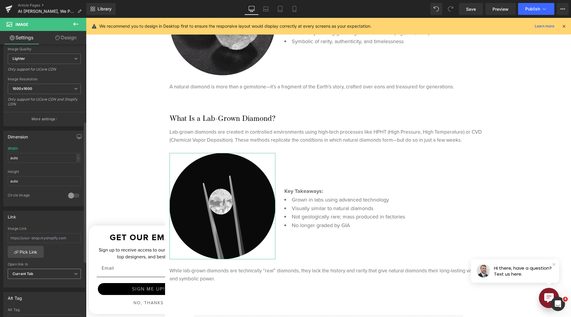
scroll to position [149, 0]
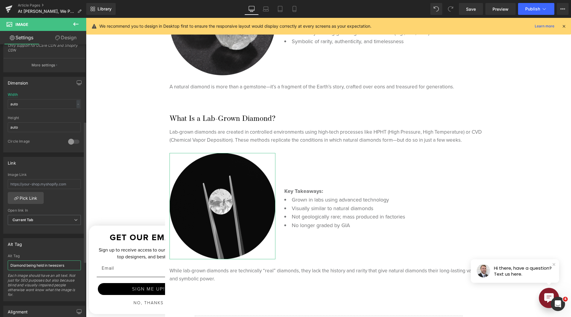
click at [40, 262] on input "Diamond being held in tweezers" at bounding box center [44, 265] width 73 height 10
click at [295, 11] on icon at bounding box center [294, 9] width 6 height 6
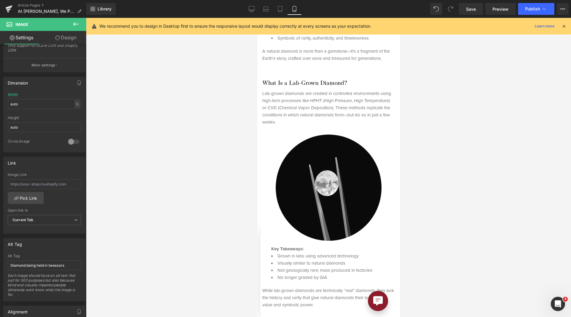
scroll to position [342, 0]
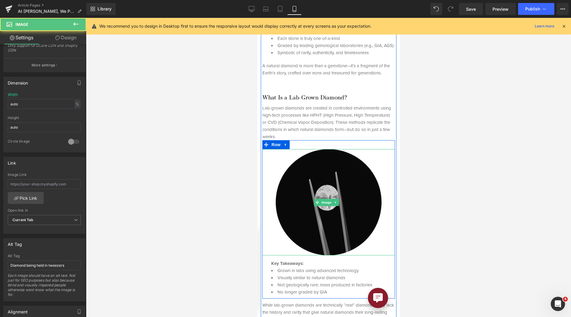
click at [301, 186] on img at bounding box center [328, 202] width 106 height 106
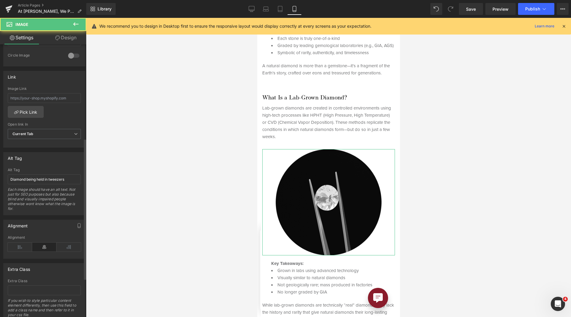
scroll to position [256, 0]
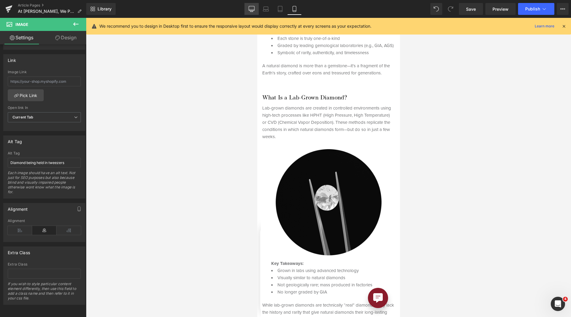
click at [249, 11] on icon at bounding box center [252, 8] width 6 height 4
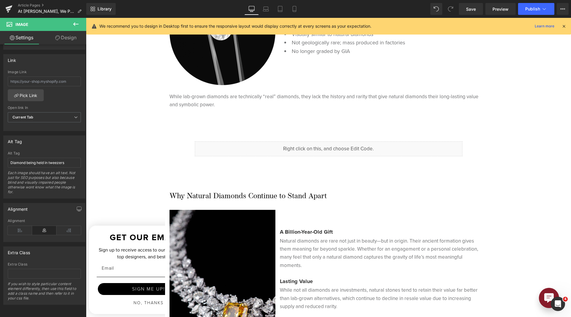
scroll to position [565, 0]
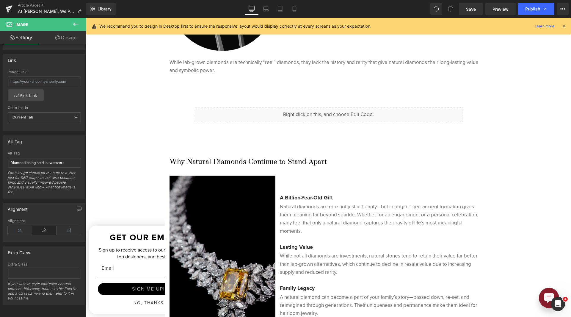
click at [242, 228] on img at bounding box center [222, 254] width 106 height 159
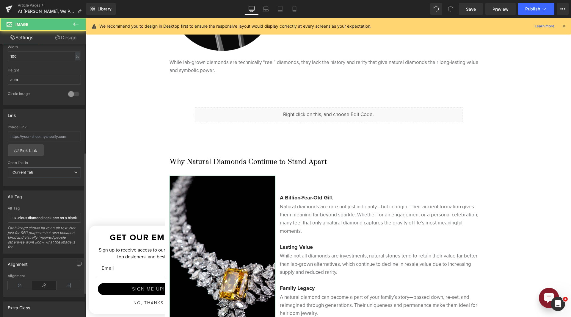
scroll to position [208, 0]
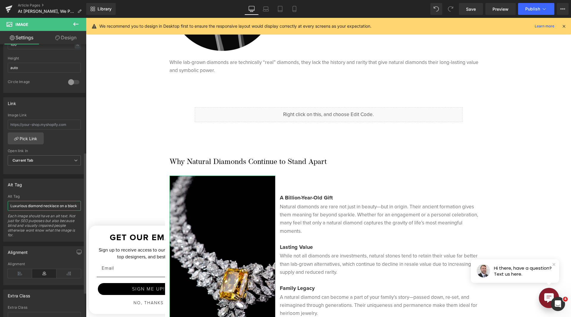
click at [58, 204] on input "Luxurious diamond necklace on a black background" at bounding box center [44, 206] width 73 height 10
click at [298, 9] on link "Mobile" at bounding box center [294, 9] width 14 height 12
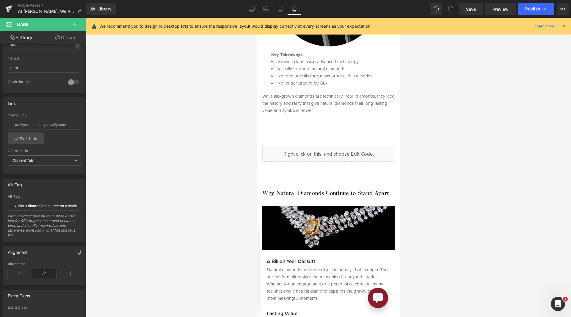
scroll to position [624, 0]
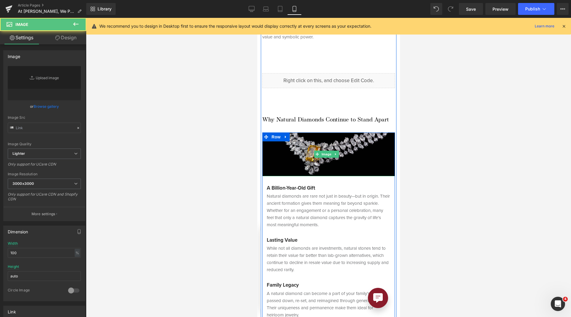
click at [323, 136] on img at bounding box center [328, 154] width 133 height 44
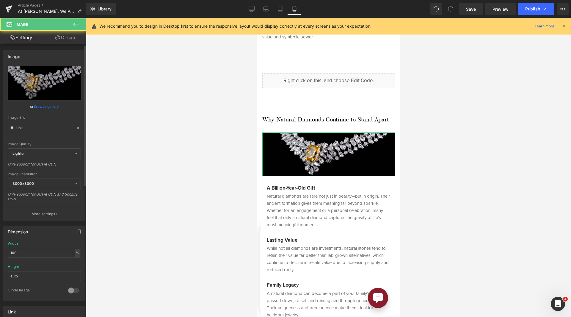
scroll to position [238, 0]
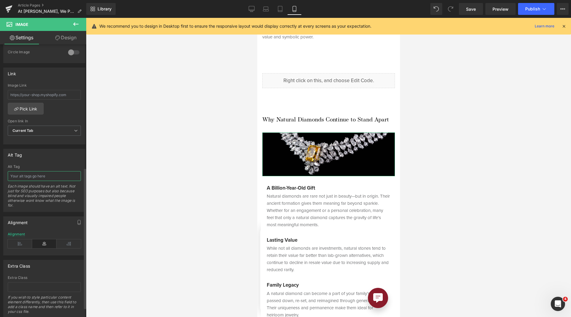
click at [50, 179] on input "text" at bounding box center [44, 176] width 73 height 10
paste input "Luxurious diamond necklace on a black background"
type input "Luxurious diamond necklace on a black background"
drag, startPoint x: 249, startPoint y: 6, endPoint x: 253, endPoint y: 9, distance: 4.6
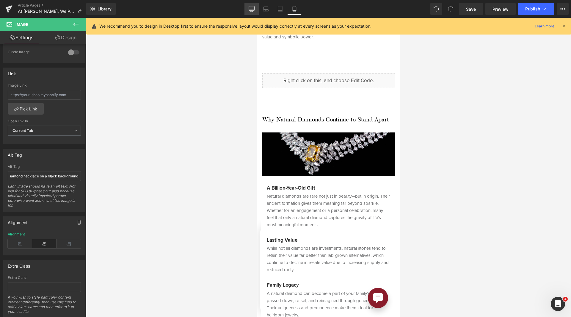
click at [249, 6] on icon at bounding box center [251, 9] width 6 height 6
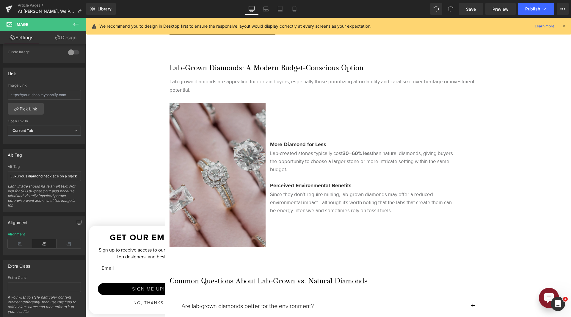
scroll to position [951, 0]
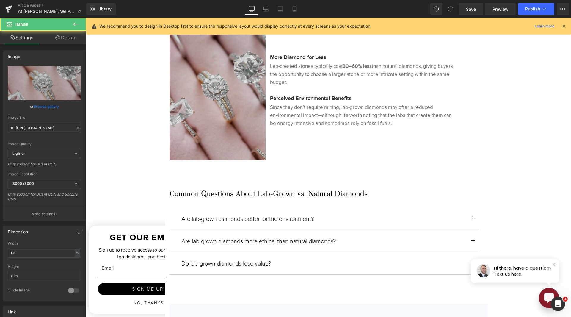
click at [197, 105] on img at bounding box center [217, 88] width 96 height 144
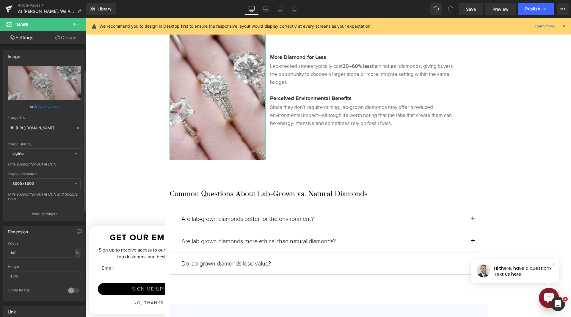
scroll to position [178, 0]
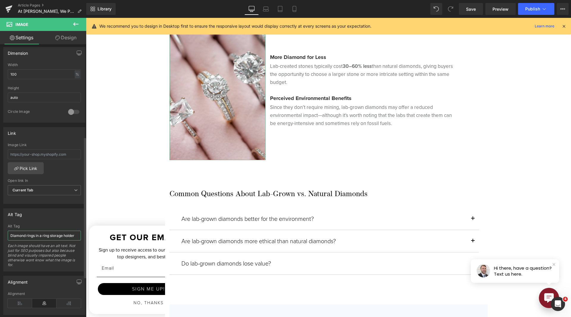
click at [39, 235] on input "Diamond rings in a ring storage holder" at bounding box center [44, 235] width 73 height 10
click at [299, 8] on link "Mobile" at bounding box center [294, 9] width 14 height 12
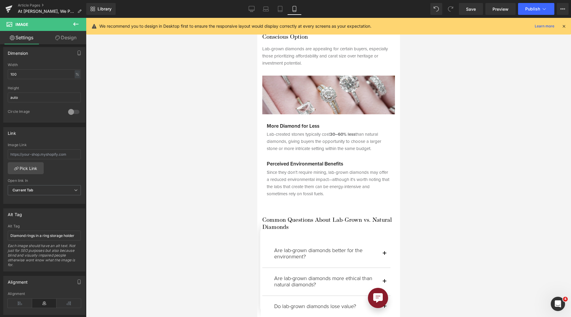
scroll to position [981, 0]
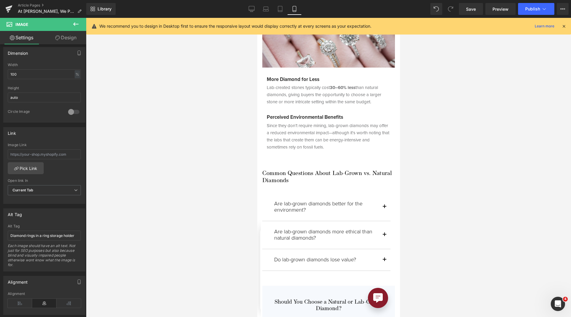
click at [331, 45] on span "Image" at bounding box center [328, 48] width 12 height 7
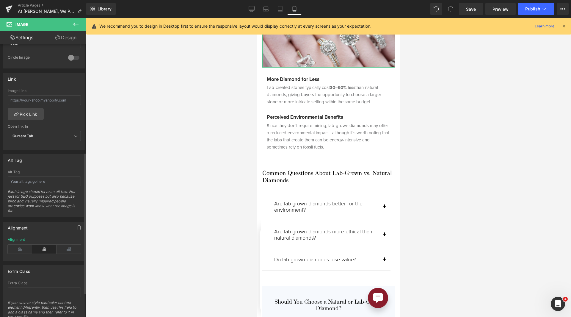
scroll to position [0, 0]
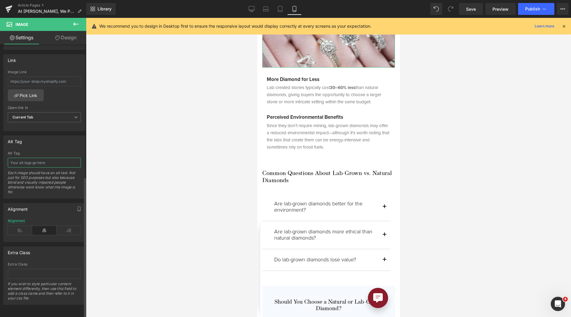
click at [44, 161] on input "text" at bounding box center [44, 163] width 73 height 10
paste input "Diamond rings in a ring storage holder"
type input "Diamond rings in a ring storage holder"
click at [250, 9] on icon at bounding box center [251, 9] width 6 height 6
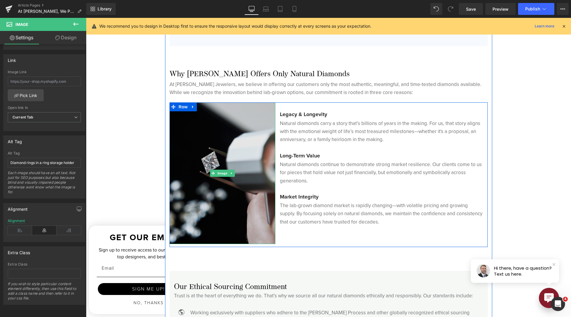
click at [240, 161] on img at bounding box center [222, 172] width 106 height 141
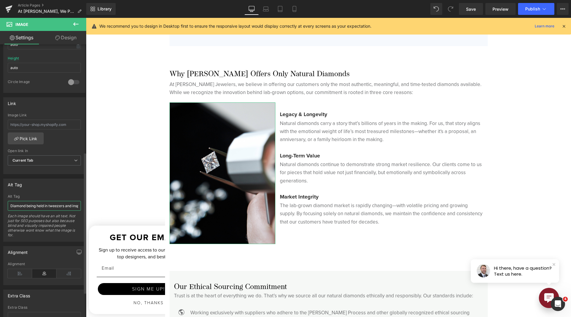
click at [47, 202] on input "Diamond being held in tweezers and inspected" at bounding box center [44, 206] width 73 height 10
click at [297, 7] on icon at bounding box center [294, 9] width 6 height 6
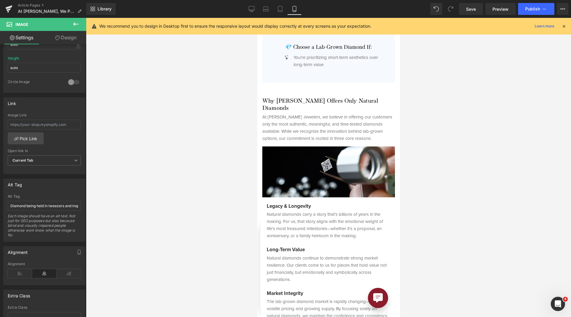
scroll to position [1397, 0]
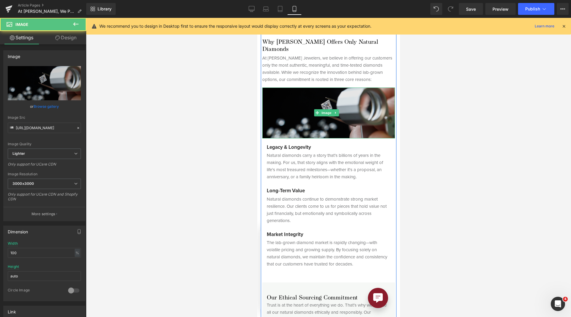
click at [305, 94] on img at bounding box center [328, 112] width 133 height 51
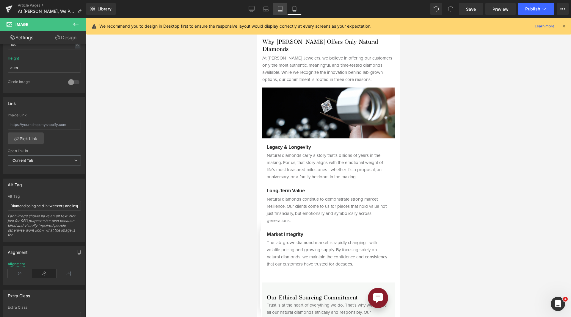
click at [282, 9] on icon at bounding box center [280, 9] width 6 height 6
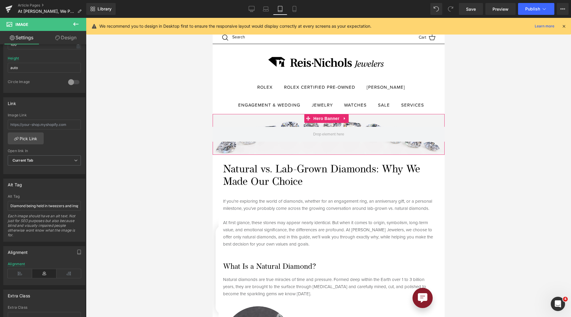
click at [320, 117] on span "Hero Banner" at bounding box center [325, 118] width 29 height 9
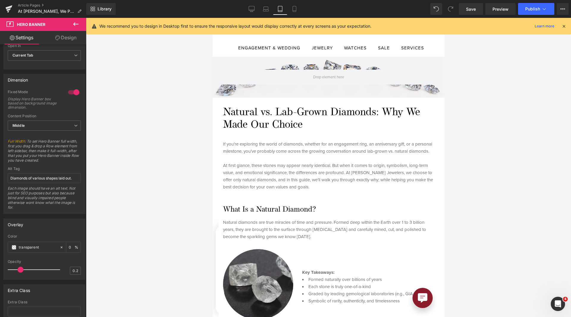
scroll to position [178, 0]
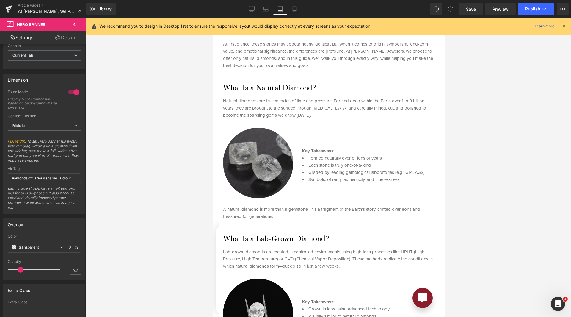
click at [263, 156] on img at bounding box center [258, 163] width 70 height 70
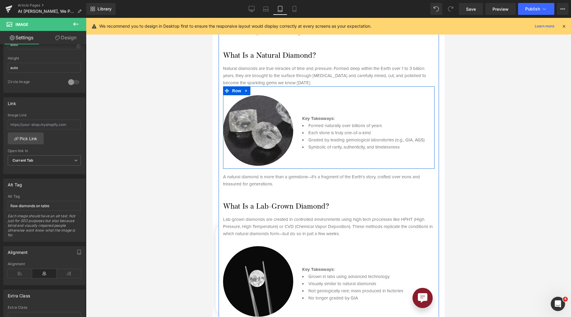
scroll to position [327, 0]
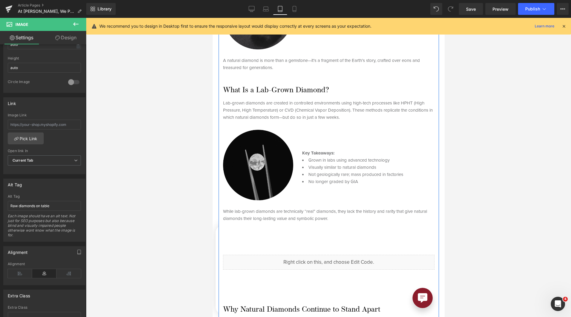
click at [262, 153] on img at bounding box center [258, 165] width 70 height 70
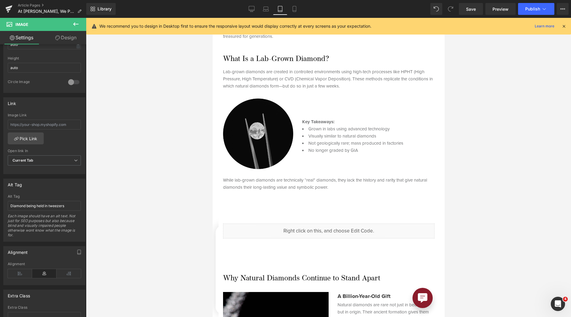
scroll to position [535, 0]
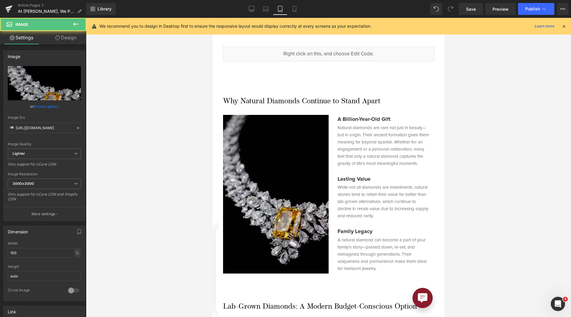
click at [238, 186] on img at bounding box center [276, 194] width 106 height 158
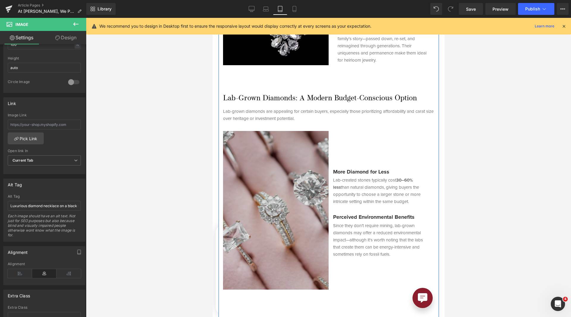
click at [290, 171] on img at bounding box center [276, 210] width 106 height 158
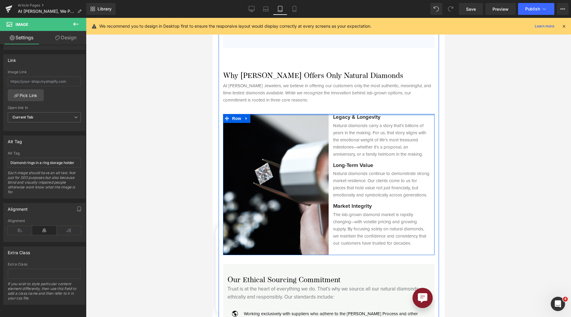
click at [288, 179] on img at bounding box center [276, 184] width 106 height 141
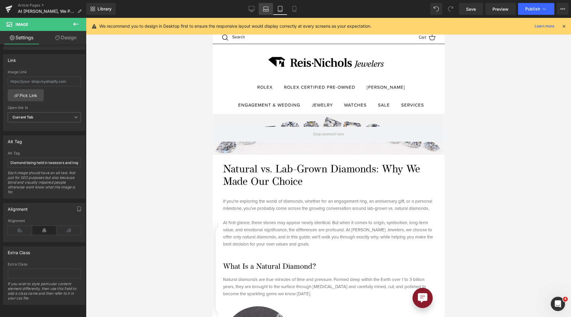
click at [265, 13] on link "Laptop" at bounding box center [266, 9] width 14 height 12
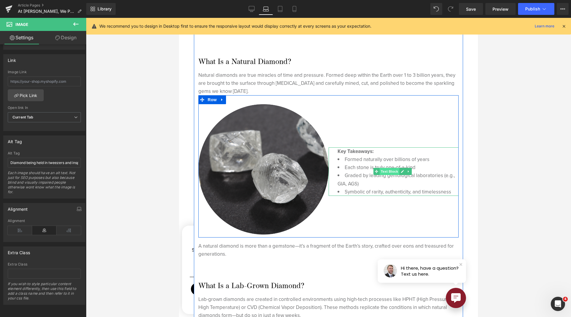
click at [383, 169] on span "Text Block" at bounding box center [389, 171] width 20 height 7
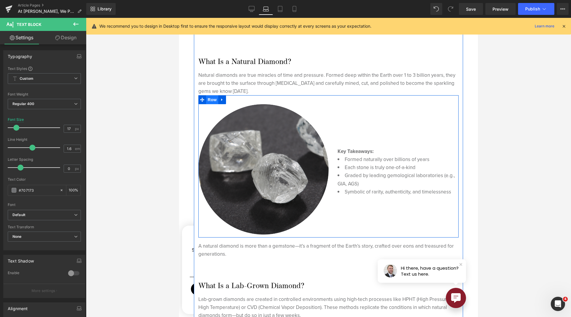
click at [210, 96] on span "Row" at bounding box center [212, 99] width 12 height 9
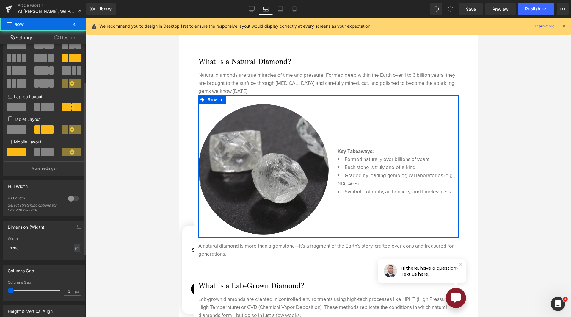
scroll to position [89, 0]
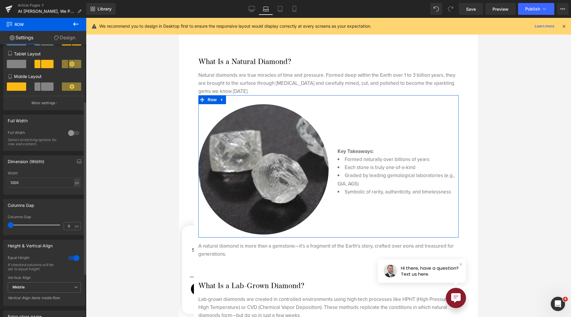
click at [47, 104] on p "More settings" at bounding box center [44, 102] width 24 height 5
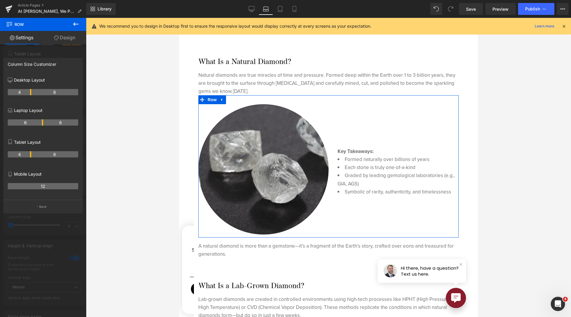
click at [41, 123] on th "6" at bounding box center [25, 122] width 35 height 6
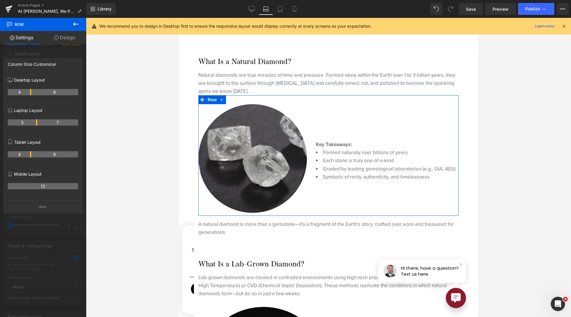
drag, startPoint x: 42, startPoint y: 123, endPoint x: 36, endPoint y: 125, distance: 6.9
click at [36, 125] on th "5" at bounding box center [22, 122] width 29 height 6
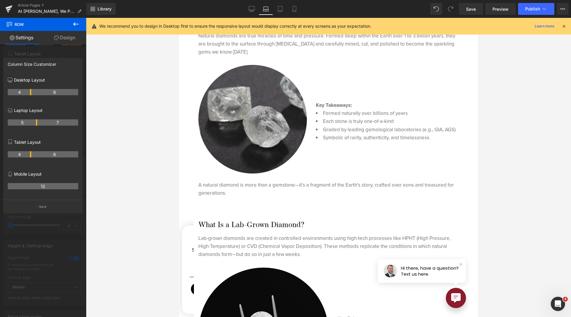
scroll to position [384, 0]
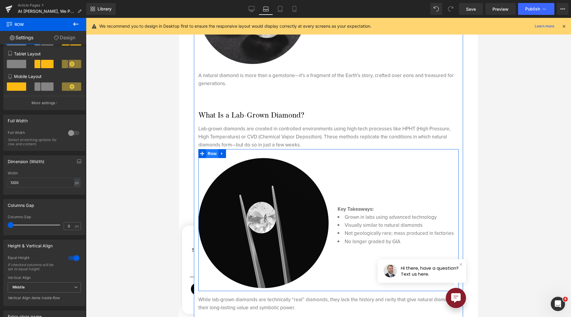
click at [213, 152] on span "Row" at bounding box center [212, 153] width 12 height 9
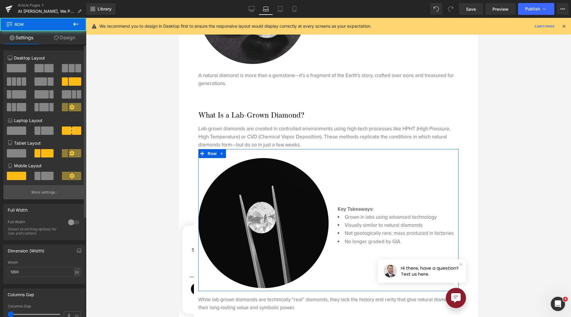
click at [47, 190] on p "More settings" at bounding box center [44, 191] width 24 height 5
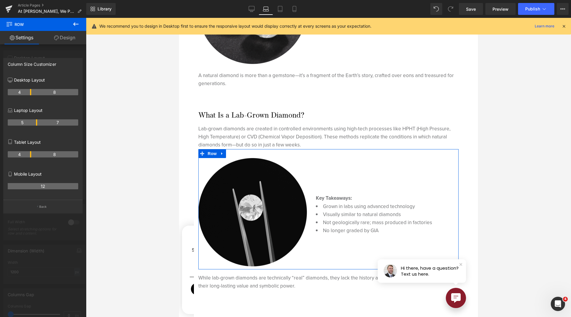
drag, startPoint x: 42, startPoint y: 120, endPoint x: 36, endPoint y: 120, distance: 5.7
click at [36, 120] on th "5" at bounding box center [22, 122] width 29 height 6
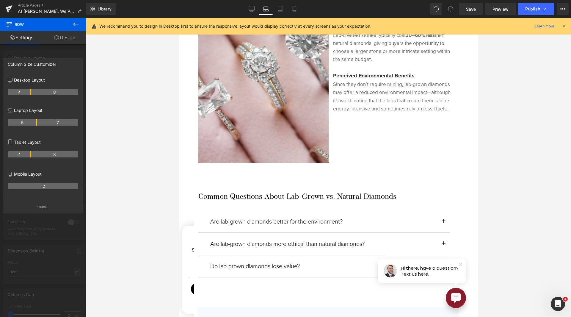
scroll to position [1248, 0]
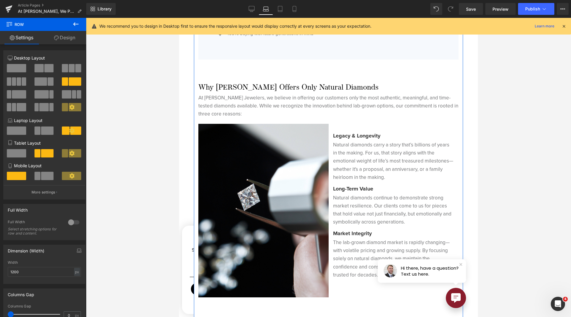
scroll to position [1456, 0]
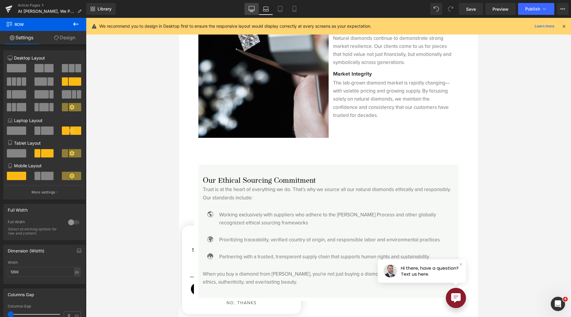
click at [252, 10] on icon at bounding box center [252, 10] width 6 height 0
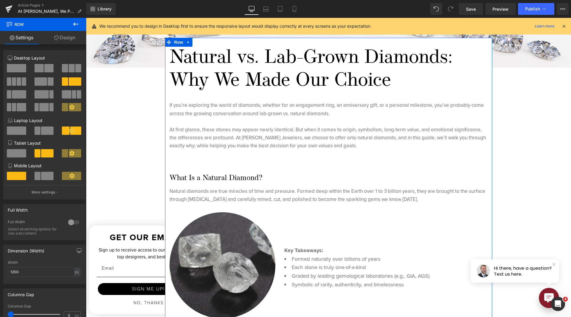
scroll to position [0, 0]
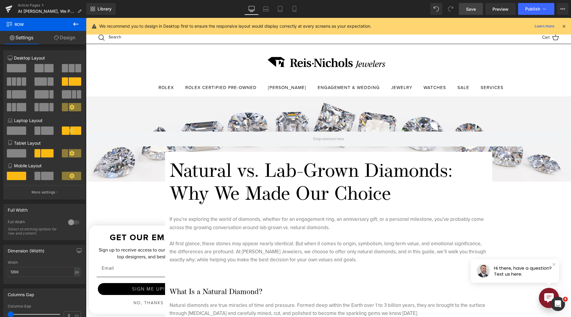
click at [469, 9] on span "Save" at bounding box center [471, 9] width 10 height 6
click at [559, 9] on button "View Live Page View with current Template Save Template to Library Schedule Pub…" at bounding box center [562, 9] width 12 height 12
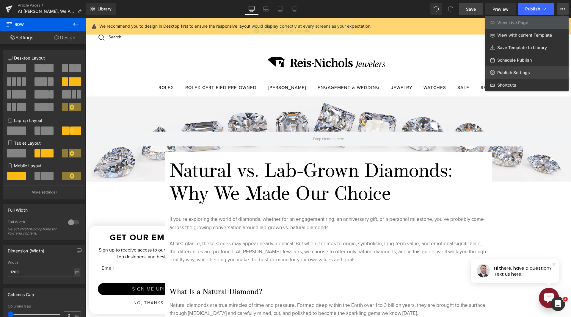
click at [526, 69] on link "Publish Settings" at bounding box center [526, 72] width 83 height 12
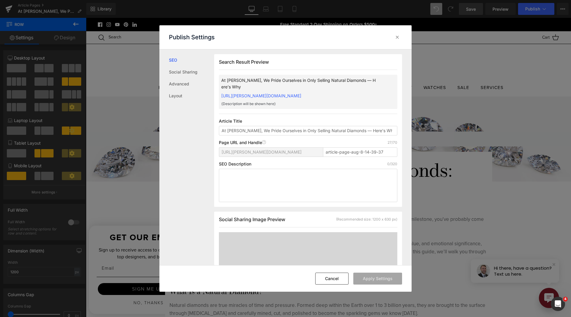
scroll to position [0, 0]
click at [393, 129] on input "At [PERSON_NAME], We Pride Ourselves in Only Selling Natural Diamonds — Here’s …" at bounding box center [308, 130] width 178 height 10
click at [397, 39] on icon at bounding box center [397, 37] width 6 height 6
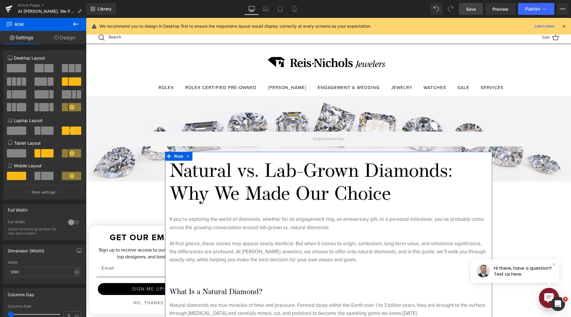
click at [276, 185] on h1 "Natural vs. Lab-Grown Diamonds: Why We Made Our Choice" at bounding box center [328, 183] width 318 height 46
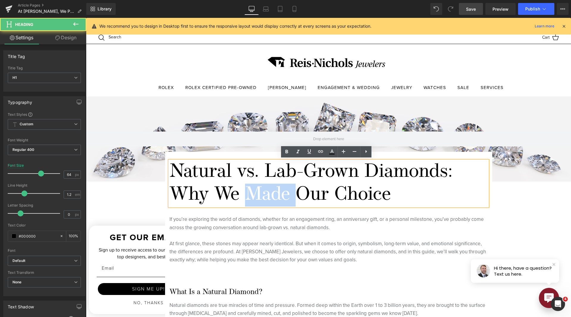
click at [276, 185] on h1 "Natural vs. Lab-Grown Diamonds: Why We Made Our Choice" at bounding box center [328, 183] width 318 height 46
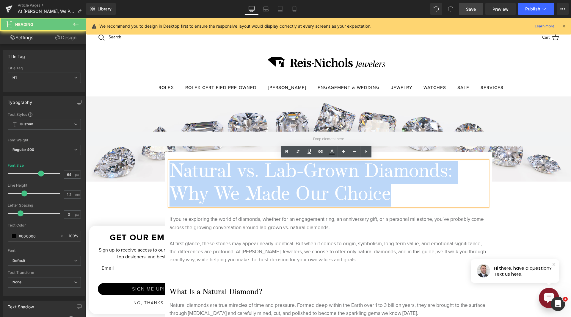
click at [276, 185] on h1 "Natural vs. Lab-Grown Diamonds: Why We Made Our Choice" at bounding box center [328, 183] width 318 height 46
copy h1 "Natural vs. Lab-Grown Diamonds: Why We Made Our Choice"
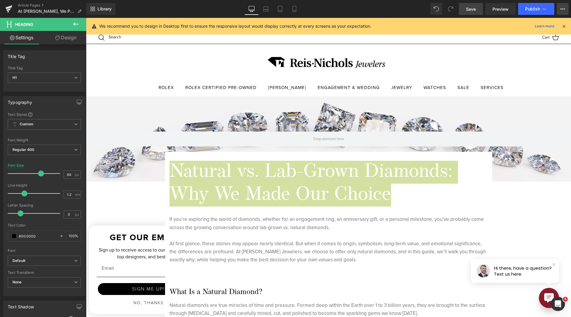
click at [560, 10] on icon at bounding box center [562, 9] width 5 height 5
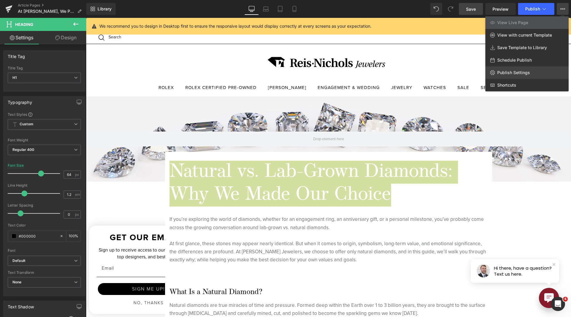
click at [508, 73] on span "Publish Settings" at bounding box center [513, 72] width 33 height 5
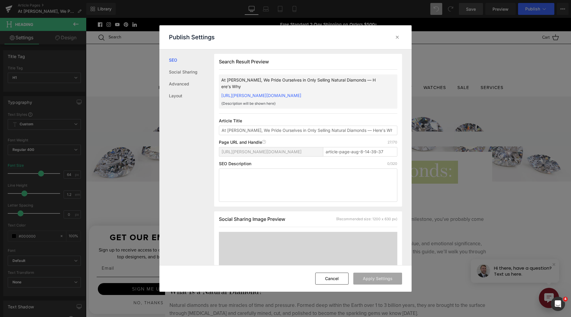
drag, startPoint x: 387, startPoint y: 130, endPoint x: 80, endPoint y: 145, distance: 307.1
click at [80, 145] on div "Publish Settings SEO Social Sharing Advanced Layout Search Result Preview At [P…" at bounding box center [285, 158] width 571 height 317
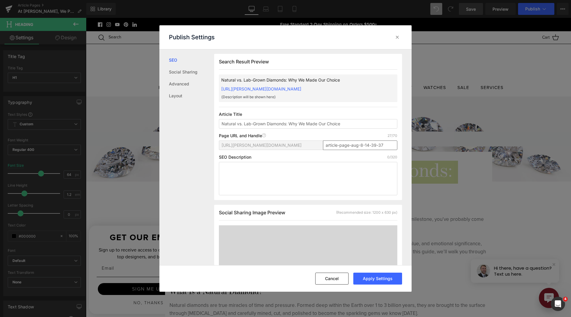
type input "Natural vs. Lab-Grown Diamonds: Why We Made Our Choice"
click at [341, 146] on input "article-page-aug-8-14-39-37" at bounding box center [360, 145] width 74 height 10
paste input "Natural-vs.-Lab-Grown-Diamonds:-Why-We-Made-Our-Choice"
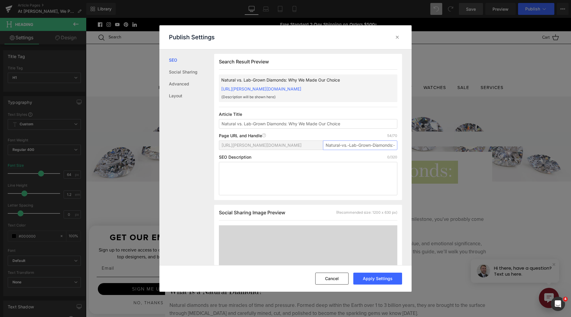
scroll to position [0, 57]
type input "Natural-vs.-Lab-Grown-Diamonds:-Why-We-Made-Our-Choice"
click at [265, 137] on icon at bounding box center [264, 135] width 4 height 4
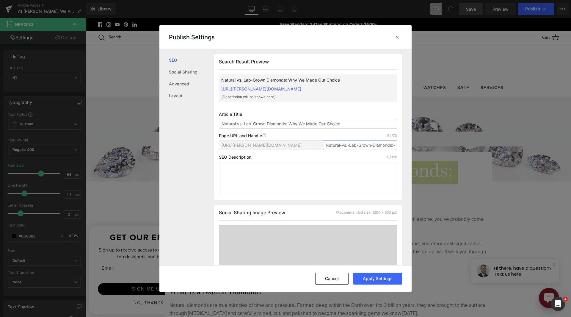
scroll to position [0, 57]
drag, startPoint x: 325, startPoint y: 151, endPoint x: 434, endPoint y: 155, distance: 109.2
click at [434, 155] on div "Publish Settings SEO Social Sharing Advanced Layout Search Result Preview Natur…" at bounding box center [285, 158] width 571 height 317
click at [393, 150] on input "Natural-vs.-Lab-Grown-Diamonds:-Why-We-Made-Our-Choice" at bounding box center [360, 145] width 74 height 10
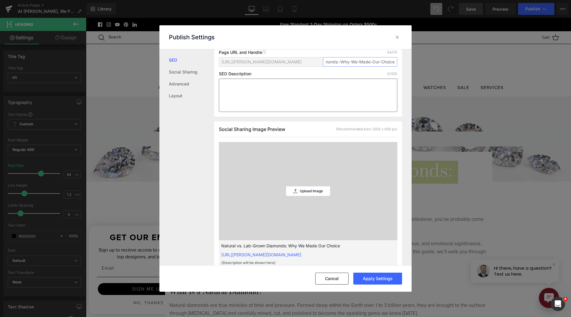
scroll to position [89, 0]
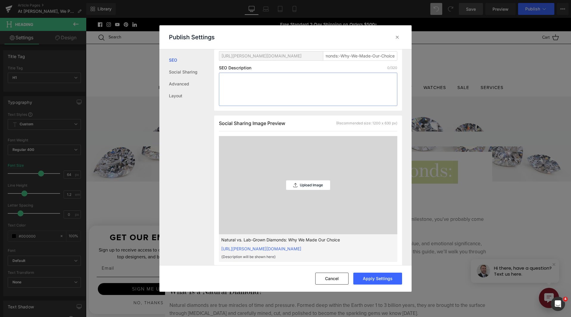
click at [347, 104] on textarea at bounding box center [308, 89] width 178 height 33
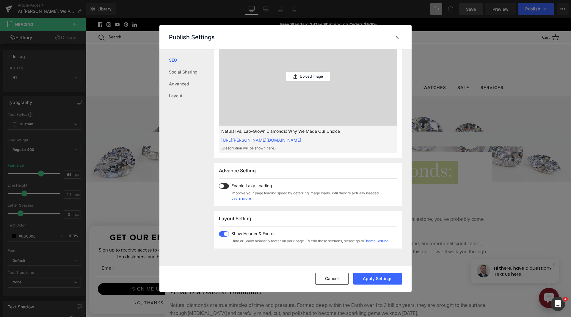
scroll to position [208, 0]
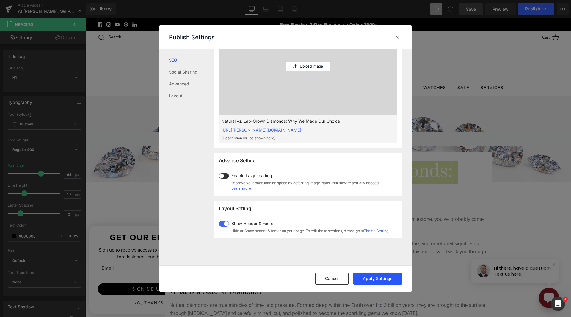
click at [399, 280] on button "Apply Settings" at bounding box center [377, 278] width 49 height 12
click at [396, 37] on icon at bounding box center [397, 37] width 6 height 6
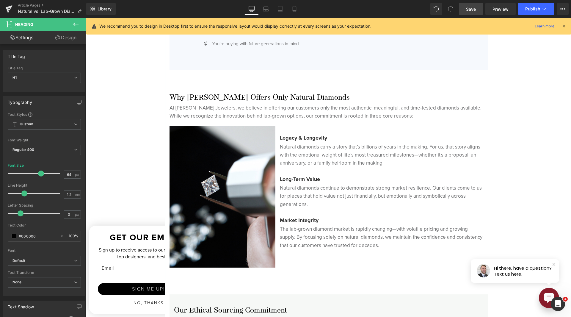
scroll to position [1427, 0]
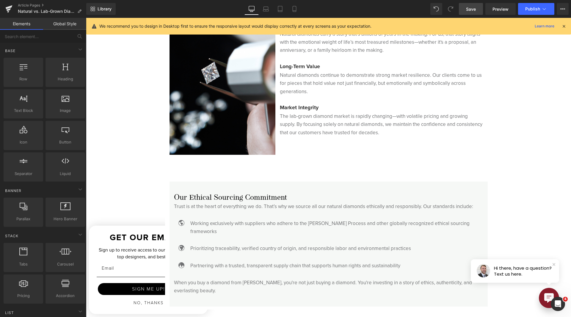
click at [551, 264] on img at bounding box center [553, 264] width 4 height 4
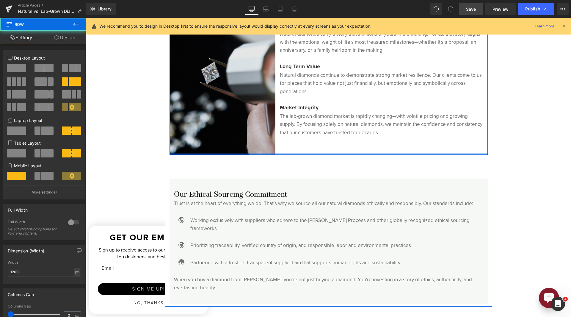
drag, startPoint x: 269, startPoint y: 154, endPoint x: 269, endPoint y: 147, distance: 7.2
click at [269, 147] on div "Image Legacy & Longevity Heading Natural diamonds carry a story that’s billions…" at bounding box center [328, 83] width 318 height 141
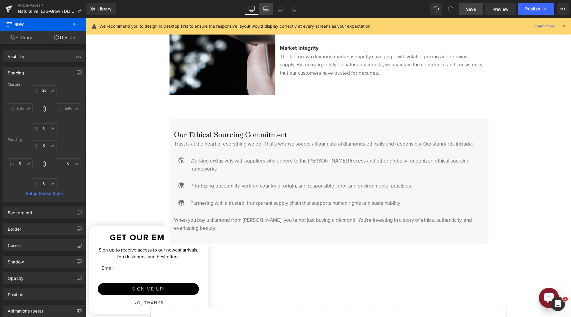
click at [267, 9] on icon at bounding box center [266, 9] width 6 height 6
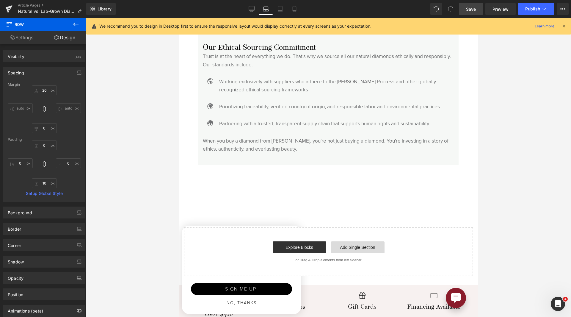
scroll to position [1679, 0]
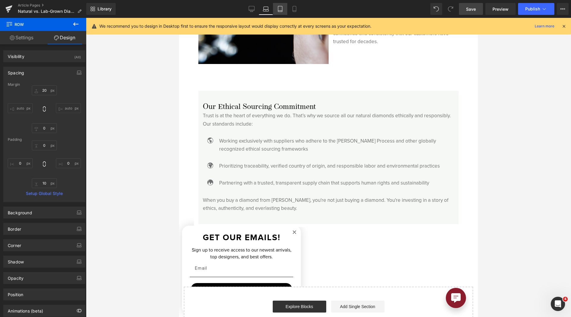
click at [287, 7] on link "Tablet" at bounding box center [280, 9] width 14 height 12
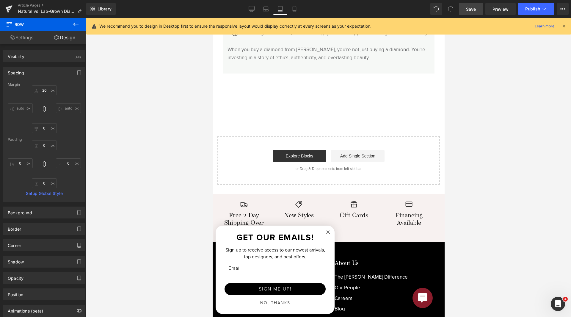
scroll to position [1426, 0]
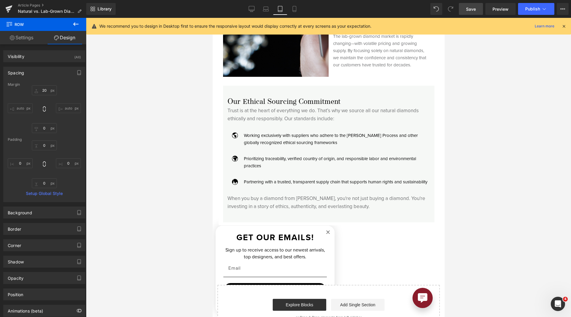
click at [283, 143] on p "Working exclusively with suppliers who adhere to the [PERSON_NAME] Process and …" at bounding box center [336, 139] width 186 height 14
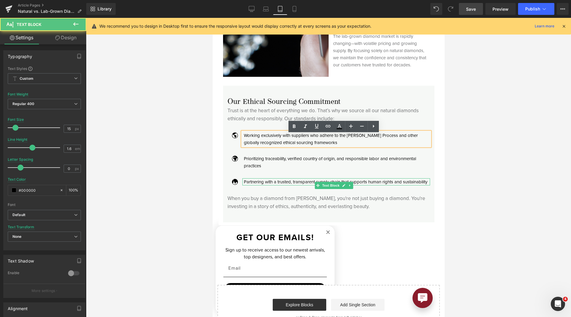
click at [285, 185] on p "Partnering with a trusted, transparent supply chain that supports human rights …" at bounding box center [336, 181] width 186 height 7
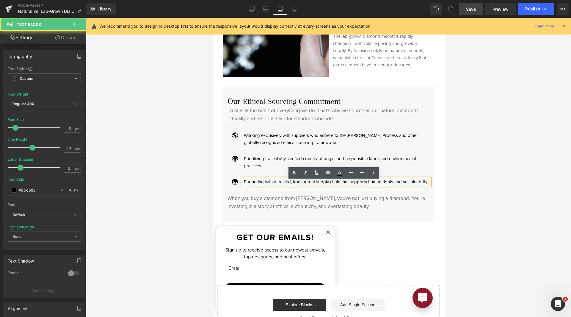
click at [285, 185] on p "Partnering with a trusted, transparent supply chain that supports human rights …" at bounding box center [336, 181] width 186 height 7
click at [235, 139] on span "Icon" at bounding box center [235, 136] width 10 height 7
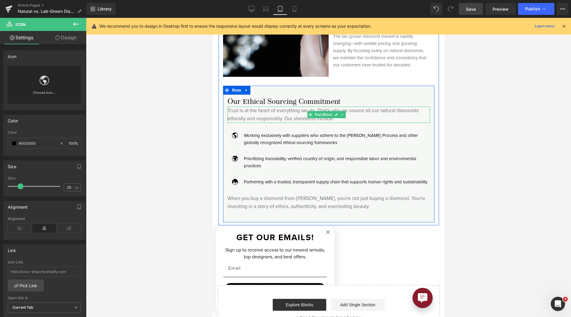
click at [304, 116] on p "Trust is at the heart of everything we do. That’s why we source all our natural…" at bounding box center [328, 114] width 202 height 16
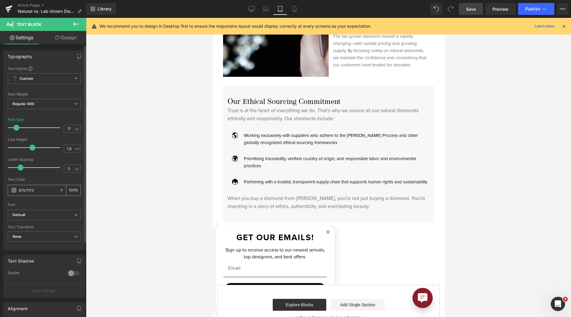
click at [29, 190] on input "#707173" at bounding box center [38, 190] width 38 height 7
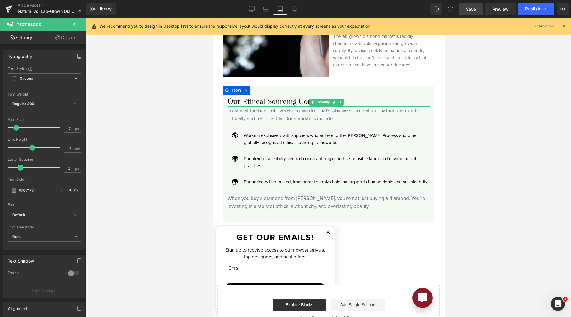
click at [250, 103] on h4 "Our Ethical Sourcing Commitment" at bounding box center [328, 101] width 202 height 9
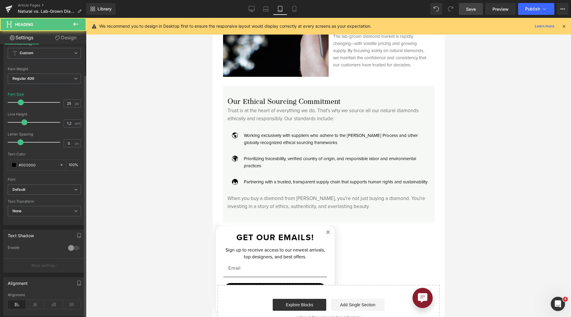
scroll to position [150, 0]
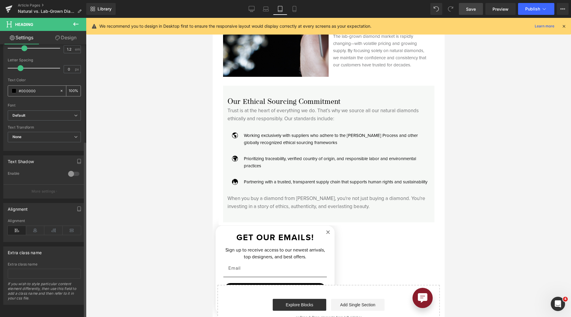
click at [37, 87] on input "#000000" at bounding box center [38, 90] width 38 height 7
paste input "707173"
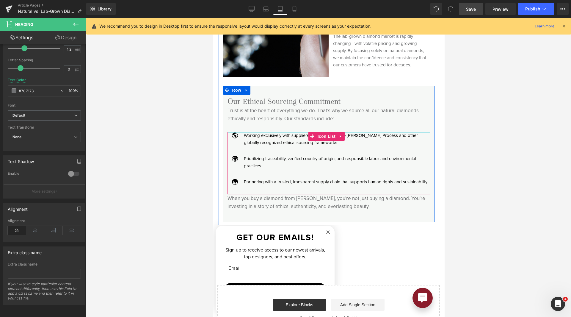
type input "#000000"
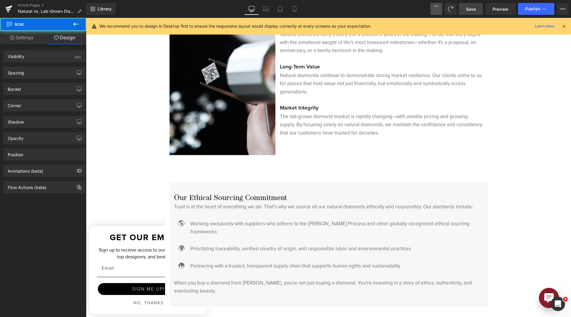
scroll to position [1321, 0]
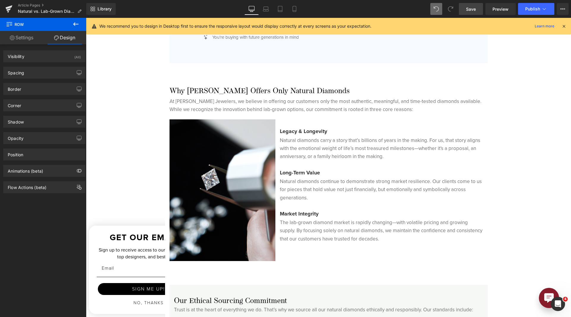
click at [455, 10] on span at bounding box center [450, 9] width 12 height 12
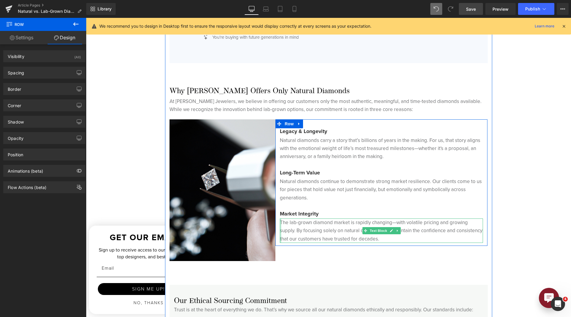
scroll to position [1469, 0]
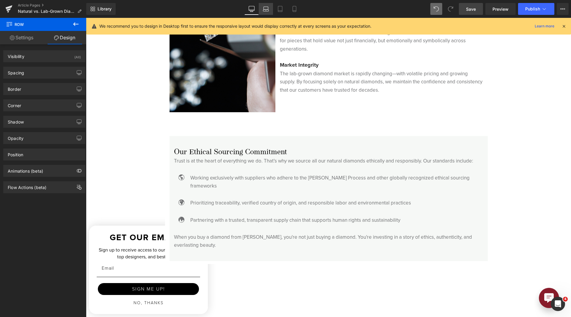
click at [268, 8] on icon at bounding box center [266, 8] width 4 height 3
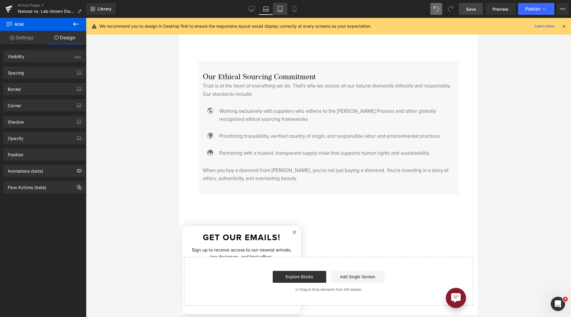
click at [281, 8] on icon at bounding box center [280, 9] width 6 height 6
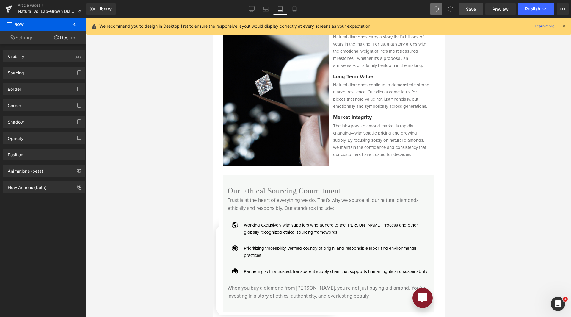
scroll to position [1397, 0]
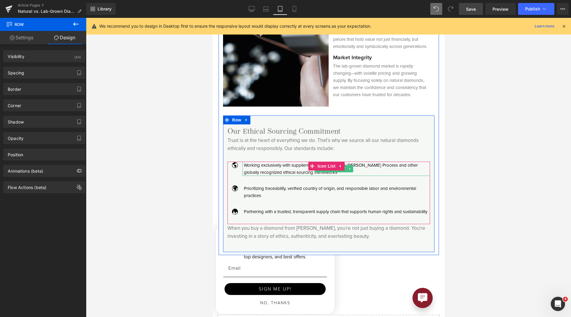
click at [250, 169] on p "Working exclusively with suppliers who adhere to the [PERSON_NAME] Process and …" at bounding box center [336, 168] width 186 height 14
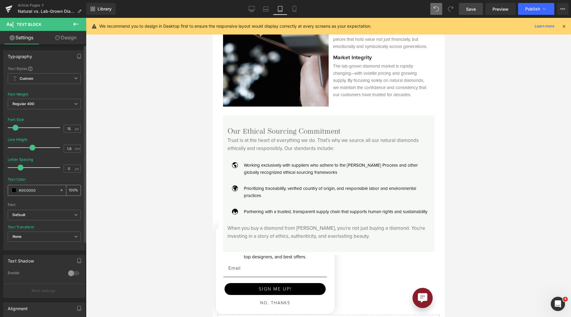
click at [26, 193] on div "#000000" at bounding box center [33, 190] width 51 height 10
click at [26, 193] on input "#000000" at bounding box center [38, 190] width 38 height 7
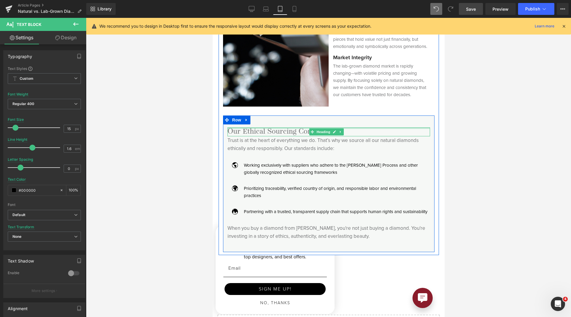
click at [251, 129] on div at bounding box center [328, 127] width 202 height 1
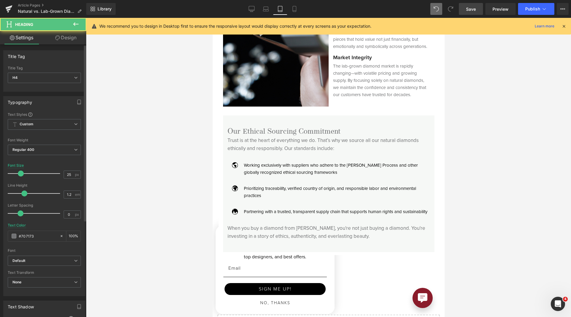
click at [40, 241] on div "Text Color #707173 100 %" at bounding box center [44, 235] width 73 height 25
click at [42, 235] on input "#707173" at bounding box center [38, 235] width 38 height 7
paste input "000000"
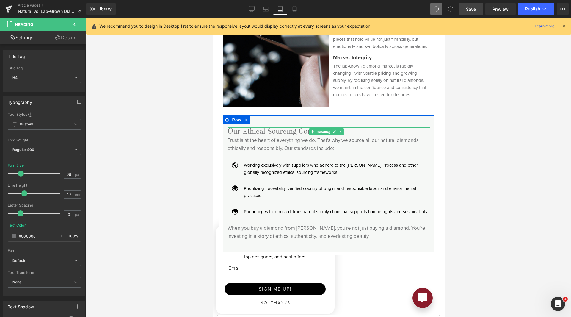
click at [251, 134] on h4 "Our Ethical Sourcing Commitment" at bounding box center [328, 131] width 202 height 9
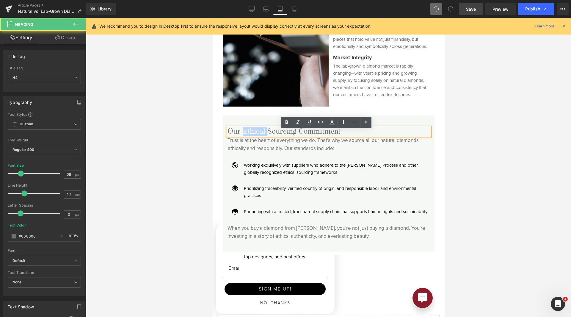
click at [251, 134] on h4 "Our Ethical Sourcing Commitment" at bounding box center [328, 131] width 202 height 9
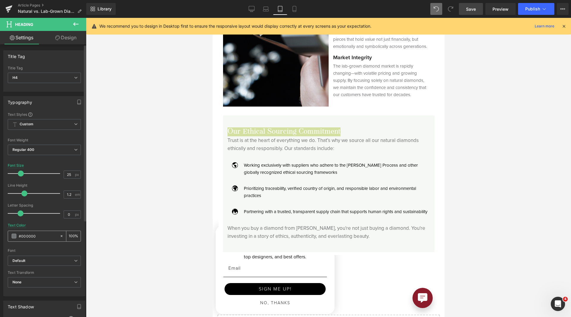
click at [46, 232] on div "#000000" at bounding box center [33, 236] width 51 height 10
click at [44, 235] on input "#000000" at bounding box center [38, 235] width 38 height 7
paste input "#000000"
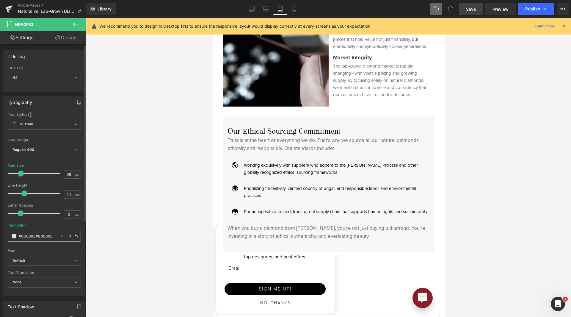
click at [59, 235] on icon at bounding box center [61, 236] width 4 height 4
click at [47, 234] on input "#000000#000000" at bounding box center [38, 235] width 38 height 7
type input "n"
type input "g"
type input "f"
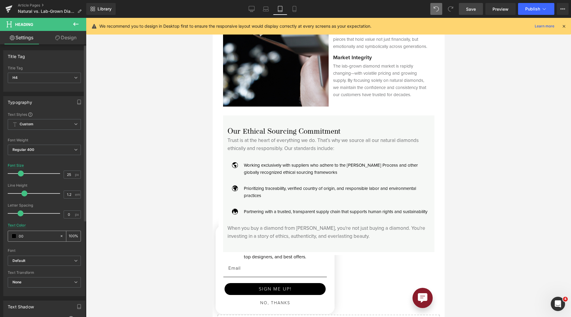
type input "0"
type input "000000"
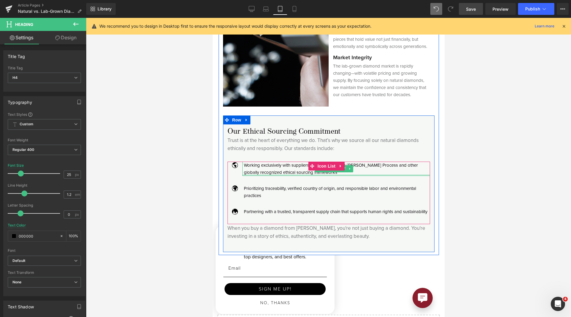
click at [286, 176] on div "Working exclusively with suppliers who adhere to the [PERSON_NAME] Process and …" at bounding box center [336, 168] width 188 height 14
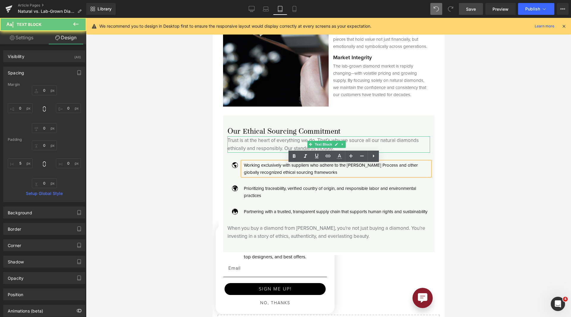
click at [264, 152] on p "Trust is at the heart of everything we do. That’s why we source all our natural…" at bounding box center [328, 144] width 202 height 16
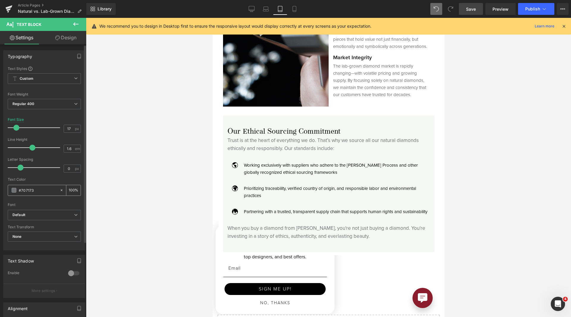
click at [29, 189] on input "#707173" at bounding box center [38, 190] width 38 height 7
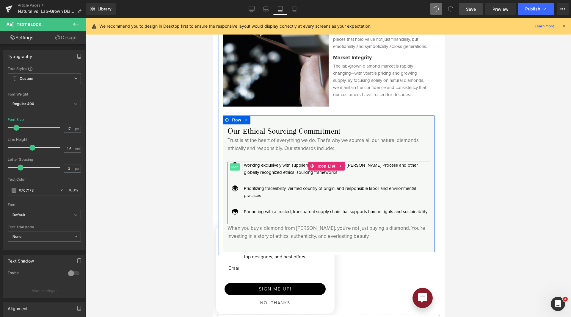
click at [232, 170] on span "Icon" at bounding box center [235, 166] width 10 height 7
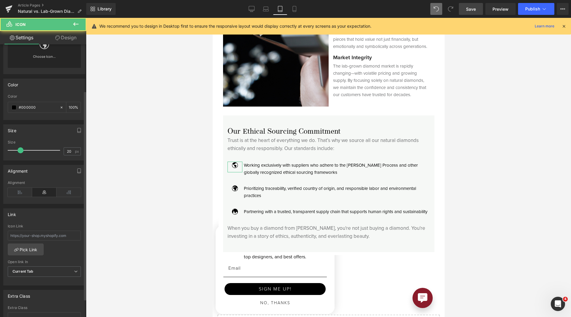
scroll to position [84, 0]
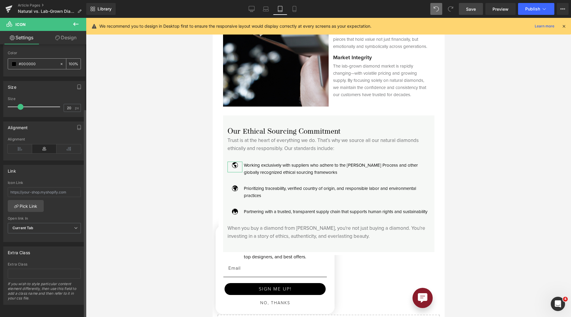
click at [32, 59] on div "#000000" at bounding box center [33, 64] width 51 height 10
click at [33, 61] on input "#000000" at bounding box center [38, 64] width 38 height 7
paste input "707173"
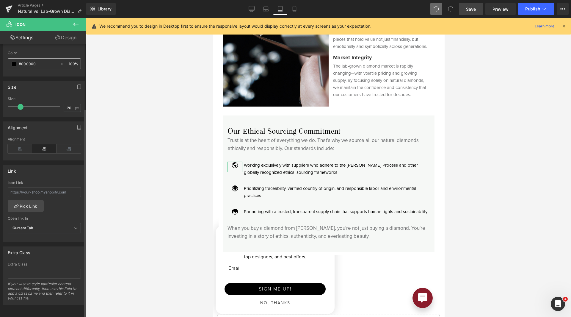
type input "#707173"
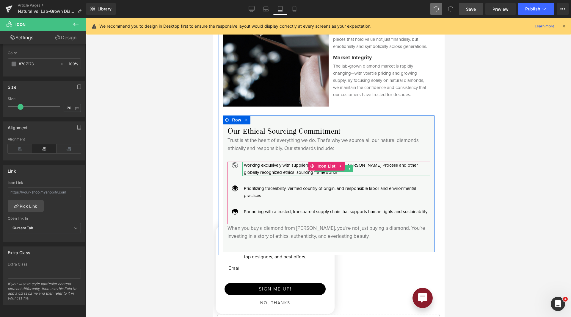
click at [267, 168] on p "Working exclusively with suppliers who adhere to the [PERSON_NAME] Process and …" at bounding box center [336, 168] width 186 height 14
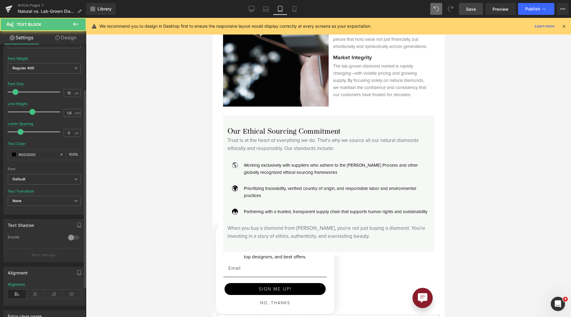
scroll to position [89, 0]
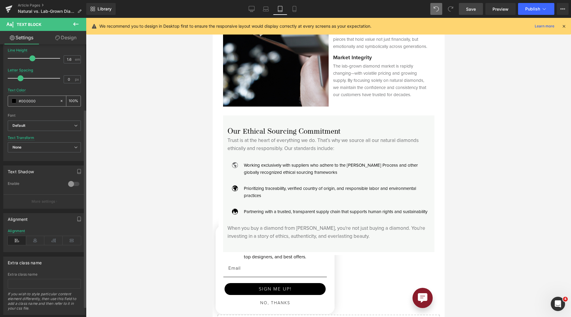
click at [21, 101] on input "#000000" at bounding box center [38, 100] width 38 height 7
type input "#707173"
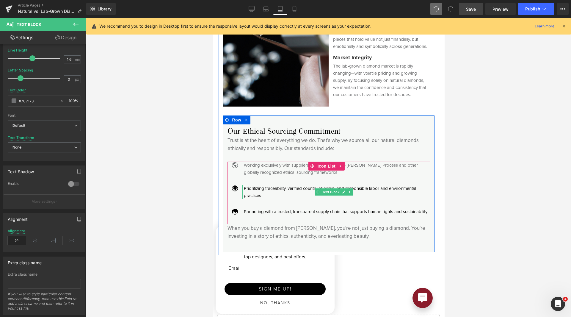
click at [253, 190] on p "Prioritizing traceability, verified country of origin, and responsible labor an…" at bounding box center [336, 192] width 186 height 14
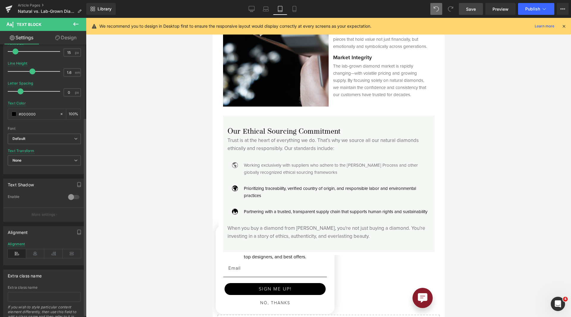
scroll to position [104, 0]
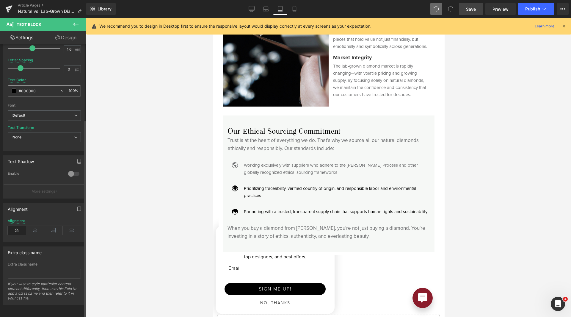
click at [45, 88] on input "#000000" at bounding box center [38, 90] width 38 height 7
paste input "707173"
type input "#707173"
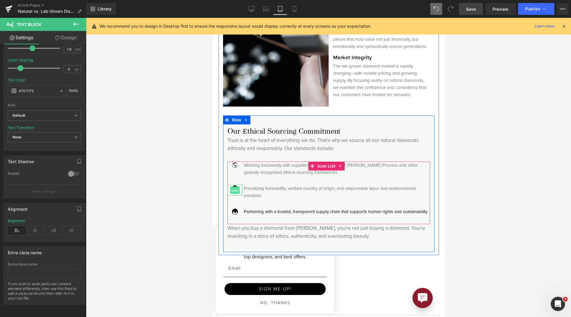
click at [236, 191] on span "Icon" at bounding box center [235, 189] width 10 height 7
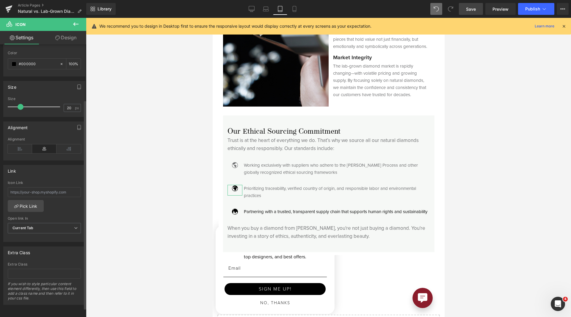
scroll to position [0, 0]
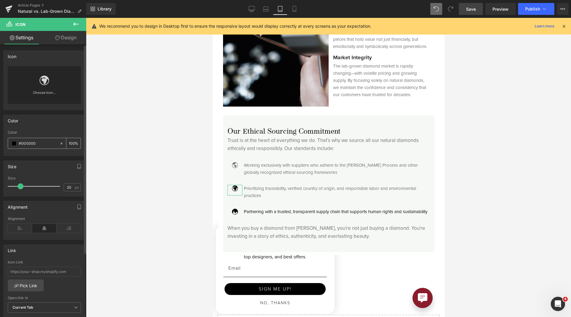
click at [22, 144] on input "#000000" at bounding box center [38, 143] width 38 height 7
paste input "707173"
type input "#707173"
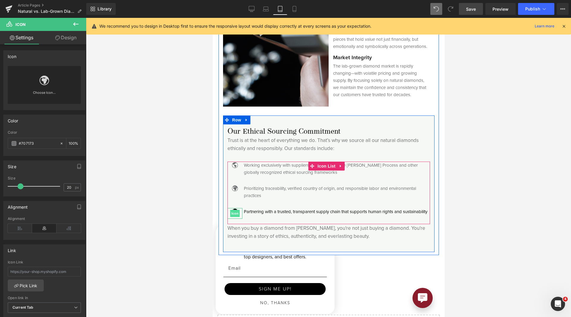
click at [232, 215] on span "Icon" at bounding box center [235, 213] width 10 height 7
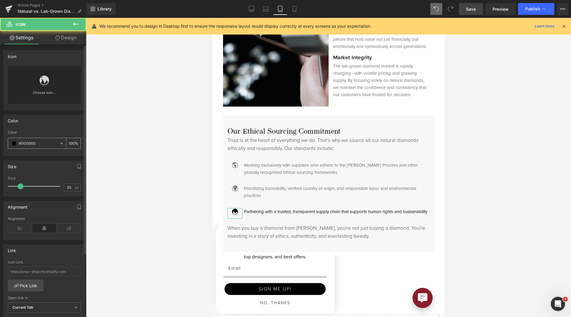
click at [28, 146] on input "#000000" at bounding box center [38, 143] width 38 height 7
paste input "707173"
type input "#707173"
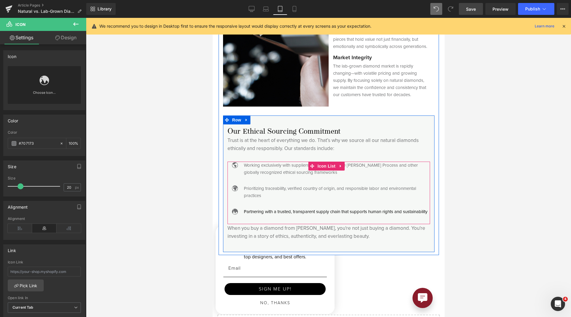
click at [251, 214] on p "Partnering with a trusted, transparent supply chain that supports human rights …" at bounding box center [336, 211] width 186 height 7
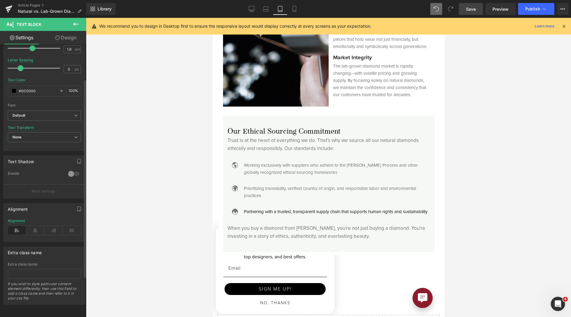
scroll to position [104, 0]
click at [28, 88] on input "#000000" at bounding box center [38, 90] width 38 height 7
type input "#707173"
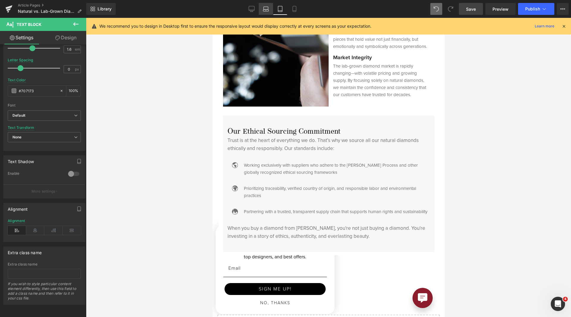
click at [262, 7] on link "Laptop" at bounding box center [266, 9] width 14 height 12
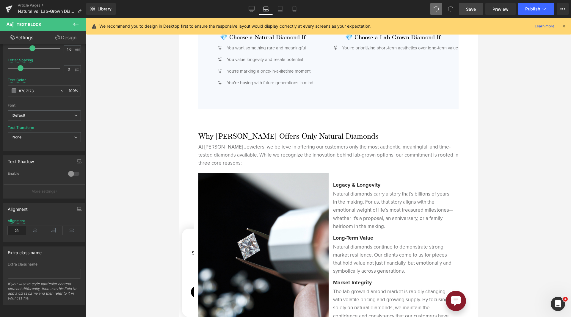
scroll to position [1634, 0]
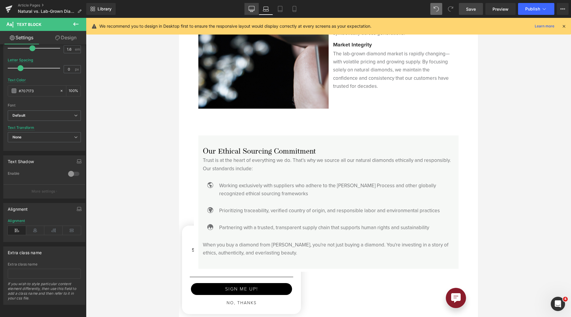
click at [252, 7] on icon at bounding box center [251, 9] width 6 height 6
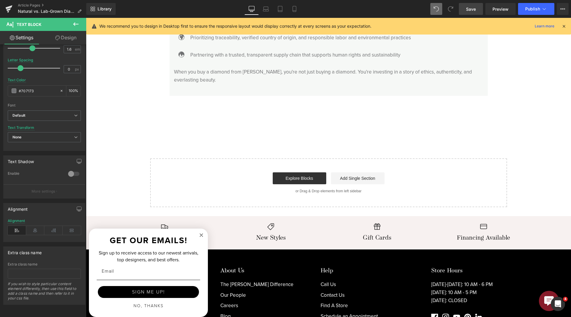
scroll to position [1466, 0]
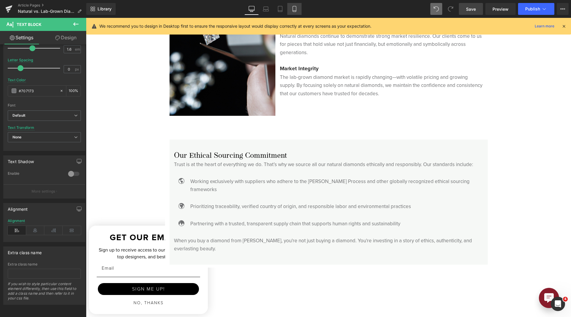
click at [293, 7] on icon at bounding box center [294, 9] width 6 height 6
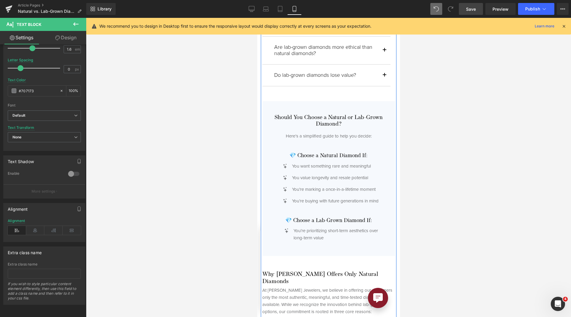
scroll to position [1173, 0]
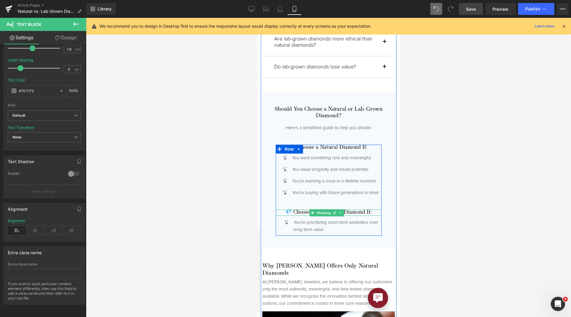
click at [317, 211] on span "Heading" at bounding box center [323, 212] width 16 height 7
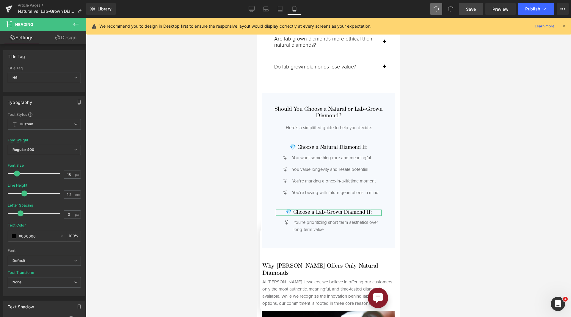
click at [73, 38] on link "Design" at bounding box center [65, 37] width 43 height 13
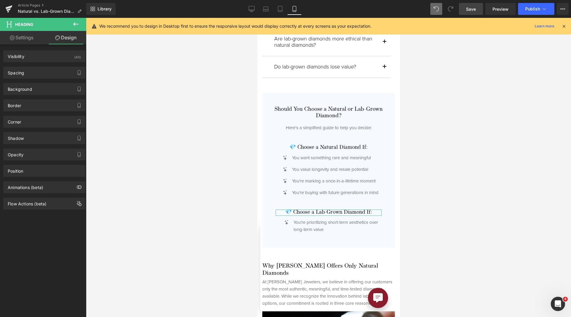
click at [52, 66] on div "Spacing [GEOGRAPHIC_DATA] 30 0 0 0 [GEOGRAPHIC_DATA] 0 0 0 0 Setup Global Style" at bounding box center [44, 70] width 89 height 16
click at [52, 73] on div "Spacing" at bounding box center [44, 72] width 81 height 11
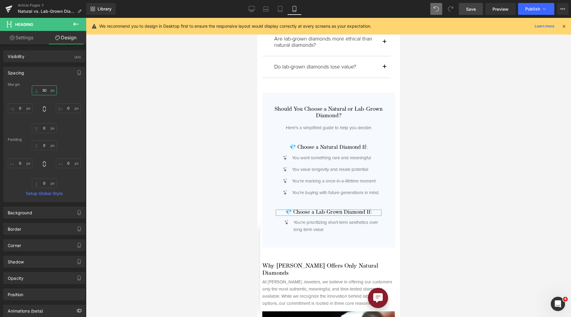
click at [43, 89] on input "30" at bounding box center [44, 90] width 25 height 10
type input "35"
click at [474, 7] on span "Save" at bounding box center [471, 9] width 10 height 6
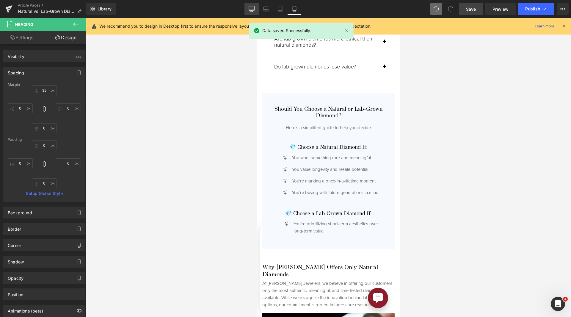
click at [254, 8] on icon at bounding box center [251, 9] width 6 height 6
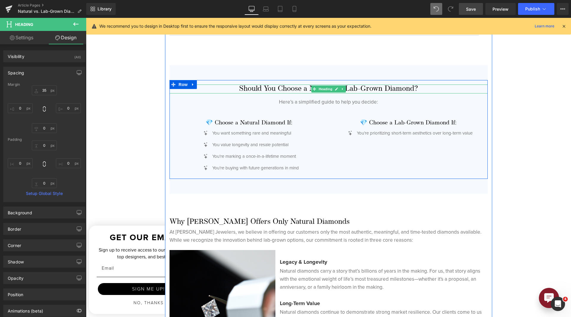
scroll to position [1339, 0]
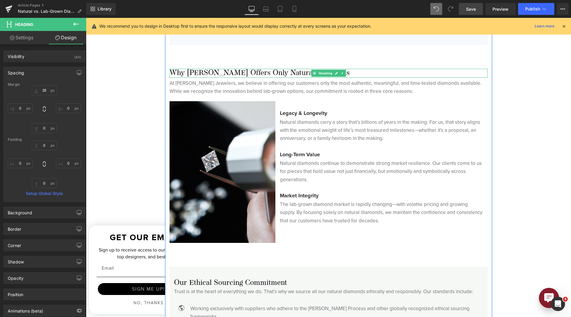
click at [251, 73] on h3 "Why [PERSON_NAME] Offers Only Natural Diamonds" at bounding box center [328, 73] width 318 height 9
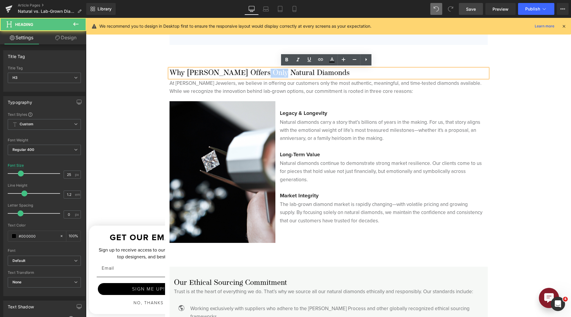
click at [251, 73] on h3 "Why [PERSON_NAME] Offers Only Natural Diamonds" at bounding box center [328, 73] width 318 height 9
drag, startPoint x: 229, startPoint y: 71, endPoint x: 266, endPoint y: 71, distance: 36.6
click at [266, 71] on h3 "Why [PERSON_NAME] Offers Only Natural Diamonds" at bounding box center [328, 73] width 318 height 9
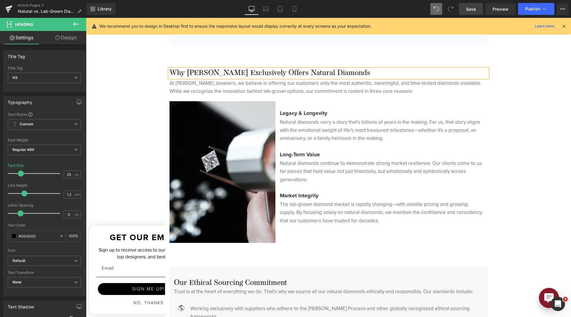
click at [284, 69] on h3 "Why [PERSON_NAME] Exclusively Offers Natural Diamonds" at bounding box center [328, 73] width 318 height 9
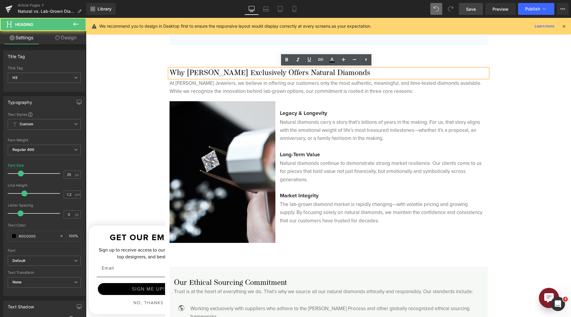
click at [307, 92] on p "At [PERSON_NAME] Jewelers, we believe in offering our customers only the most a…" at bounding box center [328, 87] width 318 height 16
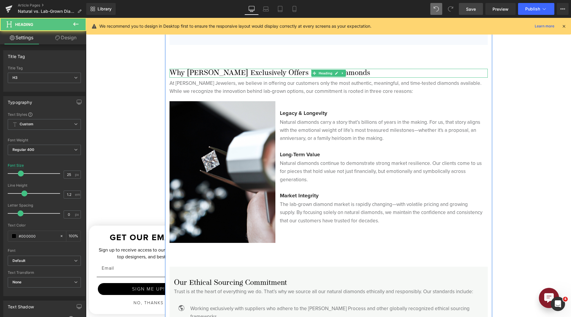
click at [253, 73] on h3 "Why [PERSON_NAME] Exclusively Offers Natural Diamonds" at bounding box center [328, 73] width 318 height 9
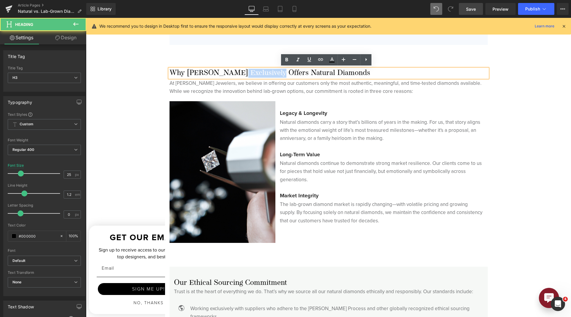
click at [253, 73] on h3 "Why [PERSON_NAME] Exclusively Offers Natural Diamonds" at bounding box center [328, 73] width 318 height 9
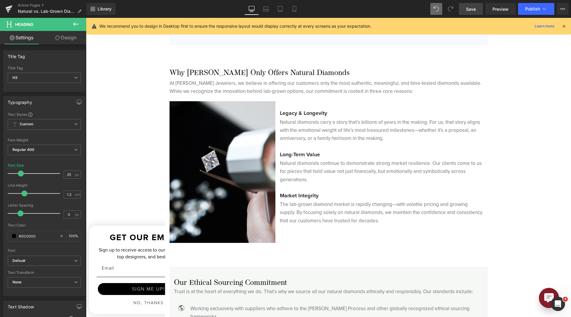
click at [465, 9] on link "Save" at bounding box center [471, 9] width 24 height 12
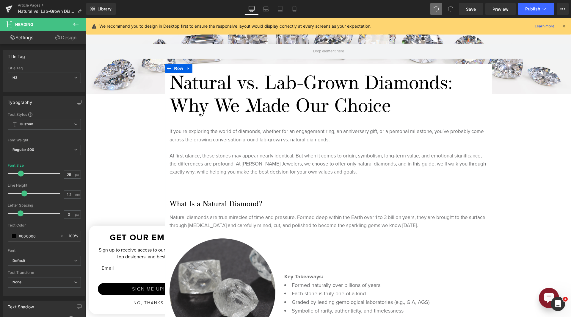
scroll to position [31, 0]
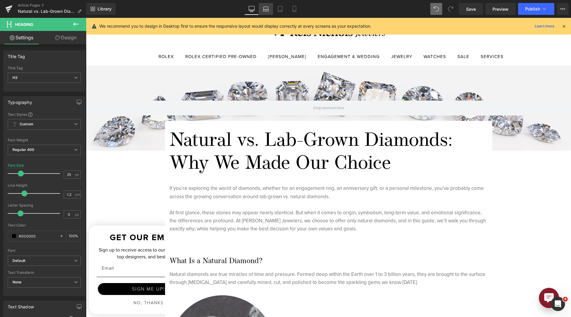
click at [263, 11] on link "Laptop" at bounding box center [266, 9] width 14 height 12
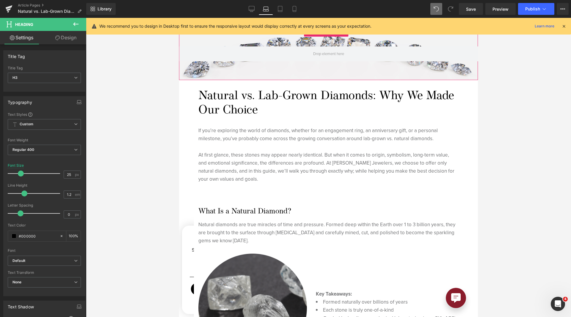
scroll to position [89, 0]
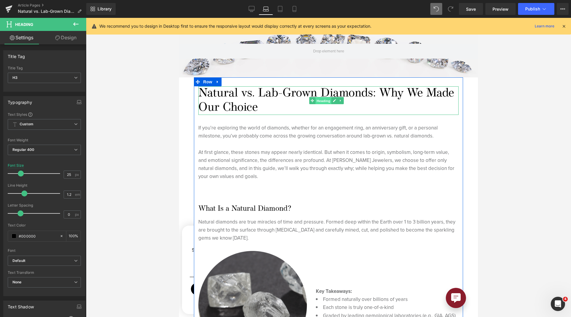
click at [320, 101] on span "Heading" at bounding box center [323, 100] width 16 height 7
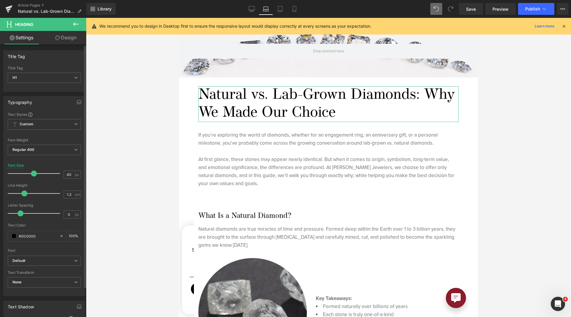
drag, startPoint x: 29, startPoint y: 174, endPoint x: 34, endPoint y: 174, distance: 5.1
click at [34, 174] on span at bounding box center [34, 173] width 6 height 6
click at [280, 7] on icon at bounding box center [280, 9] width 6 height 6
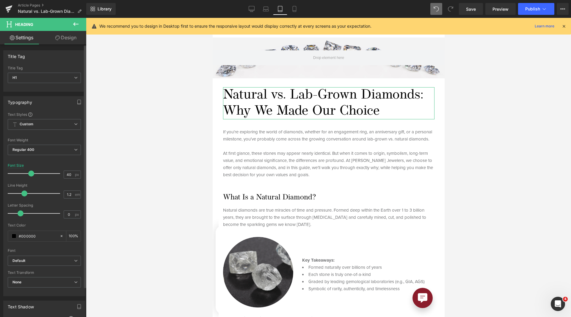
drag, startPoint x: 24, startPoint y: 173, endPoint x: 29, endPoint y: 175, distance: 5.0
click at [29, 175] on span at bounding box center [31, 173] width 6 height 6
click at [288, 11] on link "Mobile" at bounding box center [294, 9] width 14 height 12
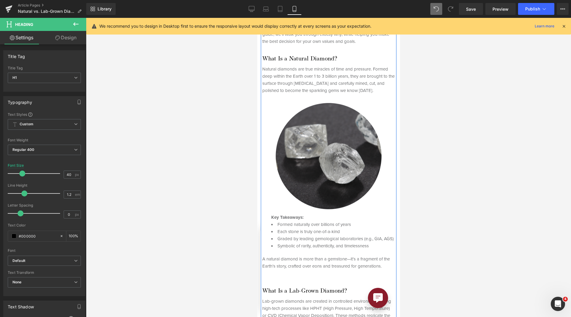
scroll to position [238, 0]
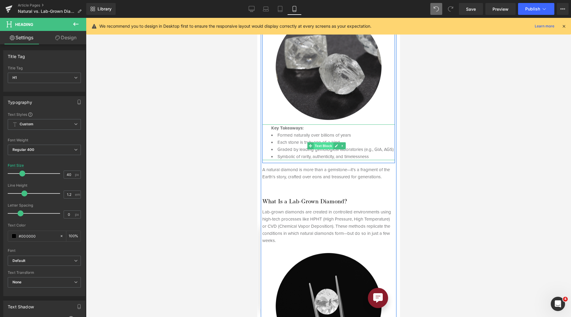
click at [322, 142] on span "Text Block" at bounding box center [323, 145] width 20 height 7
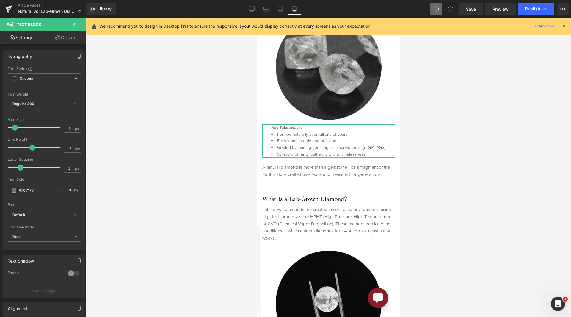
click at [14, 129] on span at bounding box center [15, 128] width 6 height 6
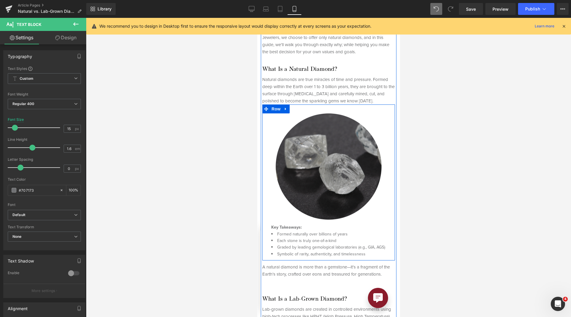
scroll to position [149, 0]
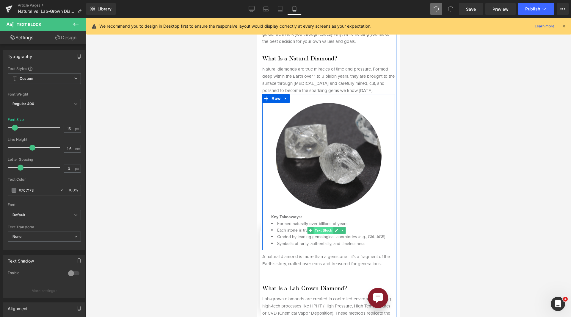
click at [315, 226] on span "Text Block" at bounding box center [323, 229] width 20 height 7
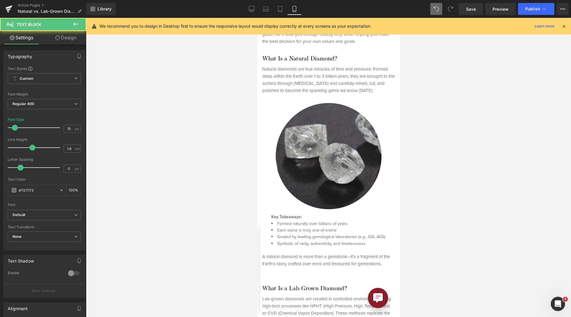
click at [71, 38] on link "Design" at bounding box center [65, 37] width 43 height 13
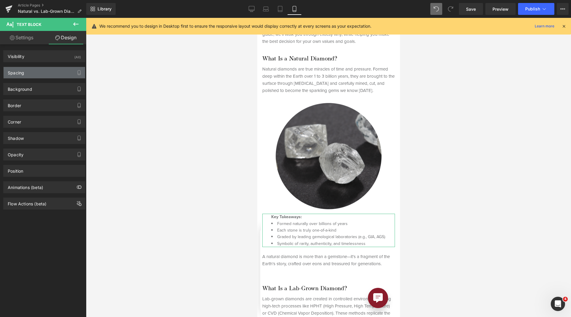
click at [47, 76] on div "Spacing" at bounding box center [44, 72] width 81 height 11
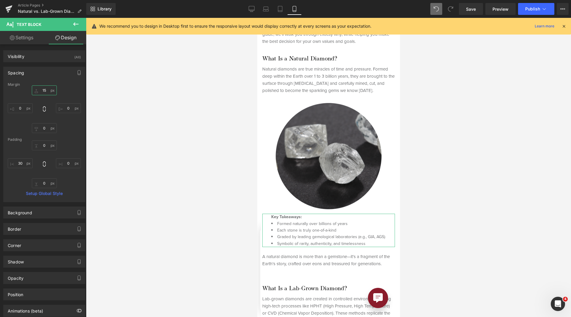
click at [42, 91] on input "15" at bounding box center [44, 90] width 25 height 10
type input "20"
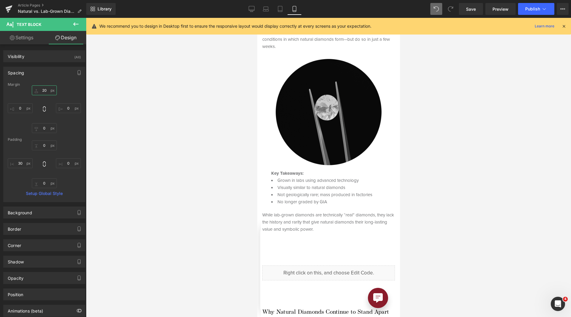
scroll to position [476, 0]
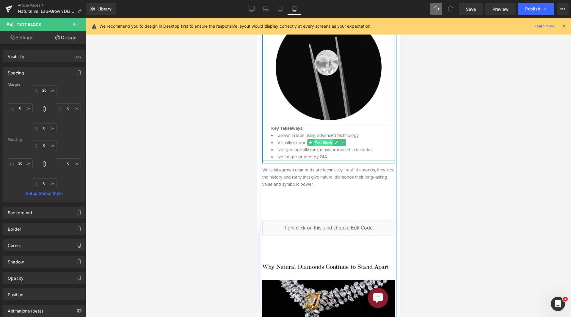
click at [319, 139] on span "Text Block" at bounding box center [323, 142] width 20 height 7
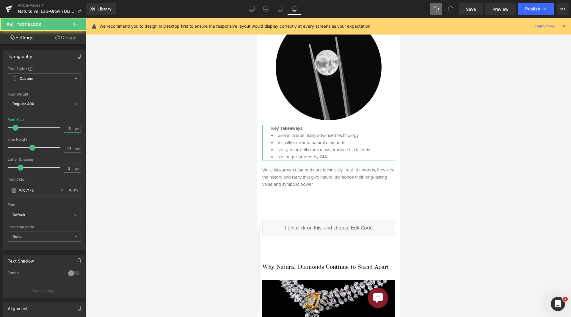
click at [64, 132] on input "15" at bounding box center [69, 128] width 10 height 7
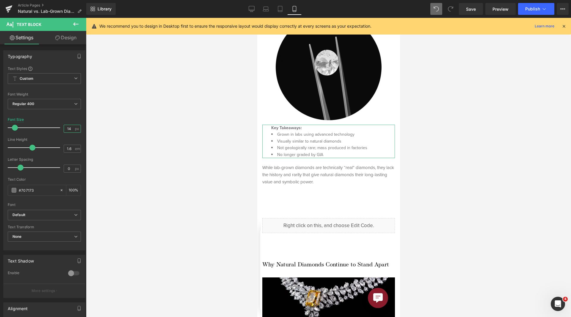
type input "14"
click at [65, 43] on link "Design" at bounding box center [65, 37] width 43 height 13
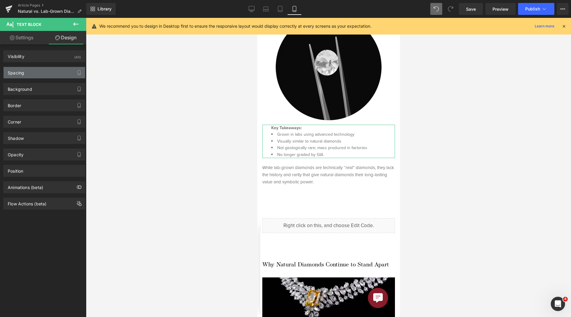
click at [53, 70] on div "Spacing" at bounding box center [44, 72] width 81 height 11
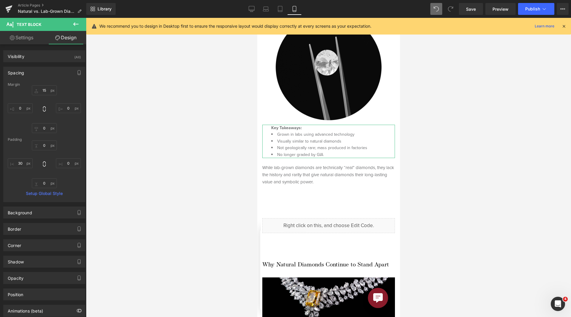
click at [41, 86] on div "Margin" at bounding box center [44, 84] width 73 height 4
click at [42, 91] on input "15" at bounding box center [44, 90] width 25 height 10
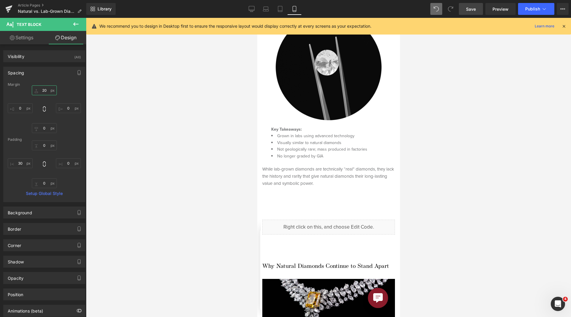
type input "20"
click at [473, 6] on span "Save" at bounding box center [471, 9] width 10 height 6
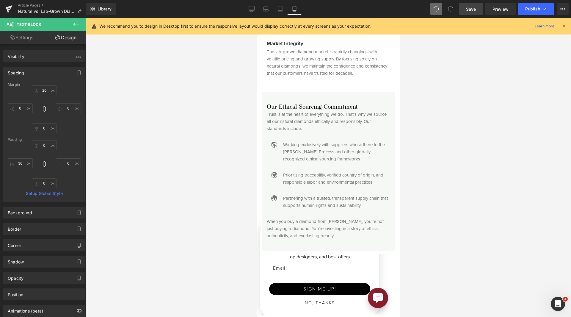
scroll to position [1606, 0]
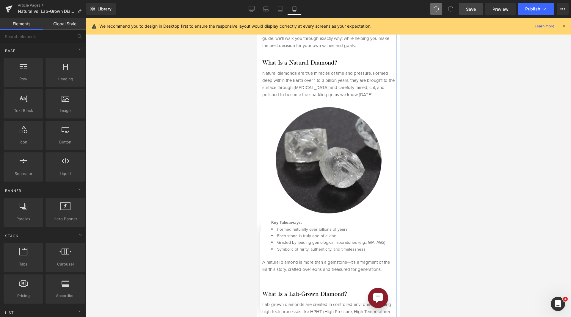
scroll to position [1, 0]
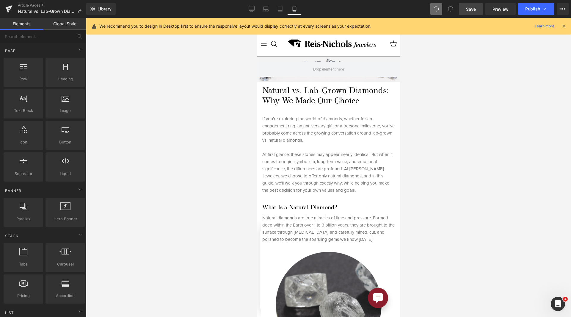
click at [463, 12] on link "Save" at bounding box center [471, 9] width 24 height 12
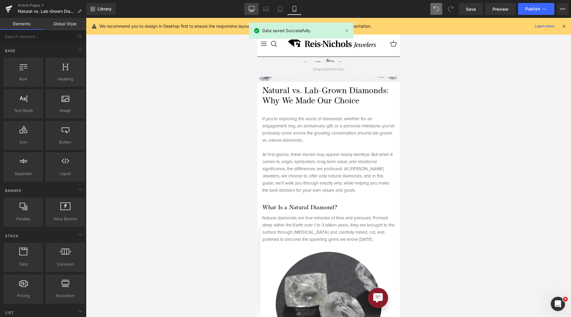
click at [249, 9] on icon at bounding box center [251, 9] width 6 height 6
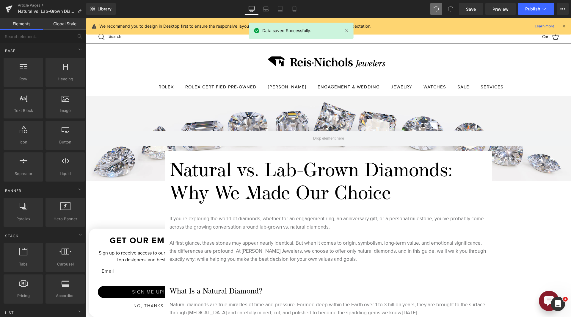
scroll to position [78, 0]
